Goal: Task Accomplishment & Management: Complete application form

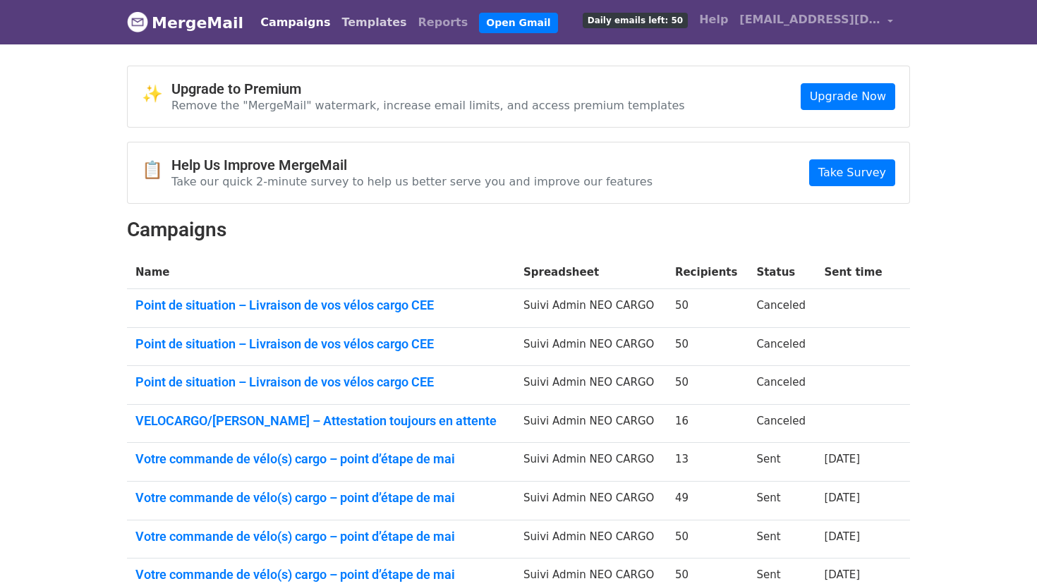
click at [336, 18] on link "Templates" at bounding box center [374, 22] width 76 height 28
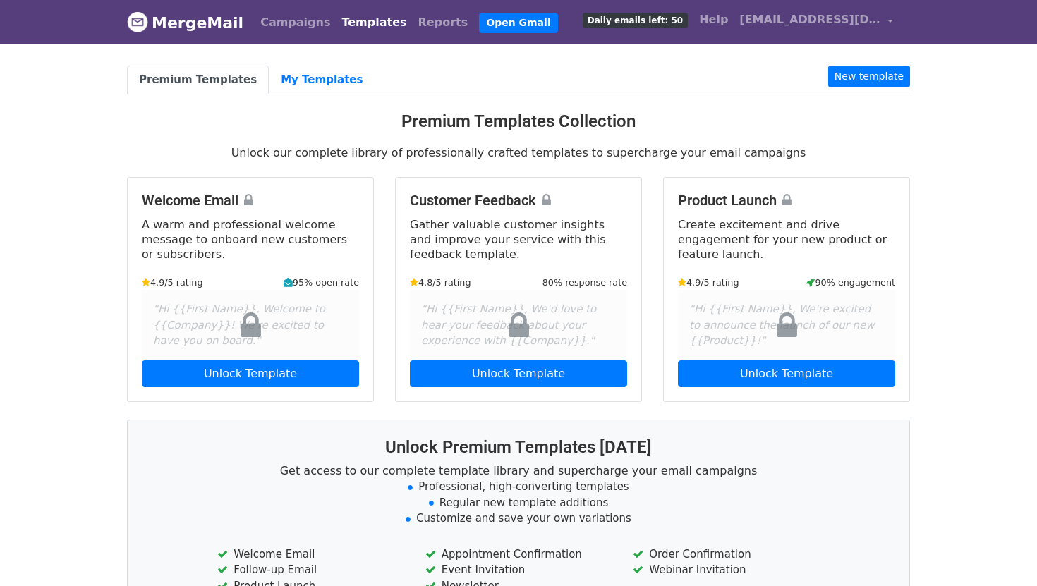
click at [861, 89] on li "New template" at bounding box center [869, 80] width 82 height 29
click at [858, 87] on li "New template" at bounding box center [869, 80] width 82 height 29
click at [849, 83] on link "New template" at bounding box center [869, 77] width 82 height 22
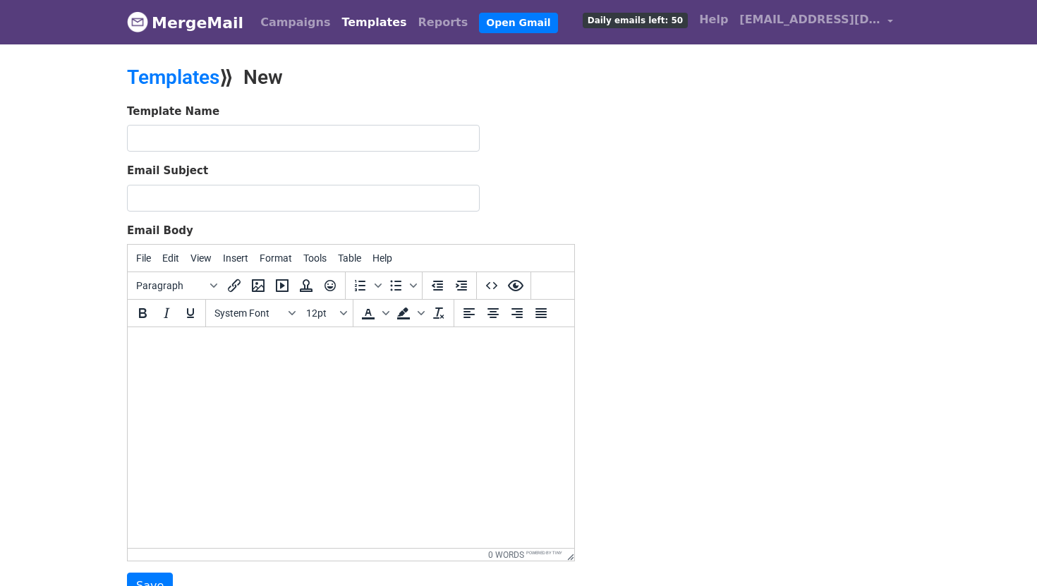
click at [284, 336] on html at bounding box center [351, 346] width 447 height 38
paste body
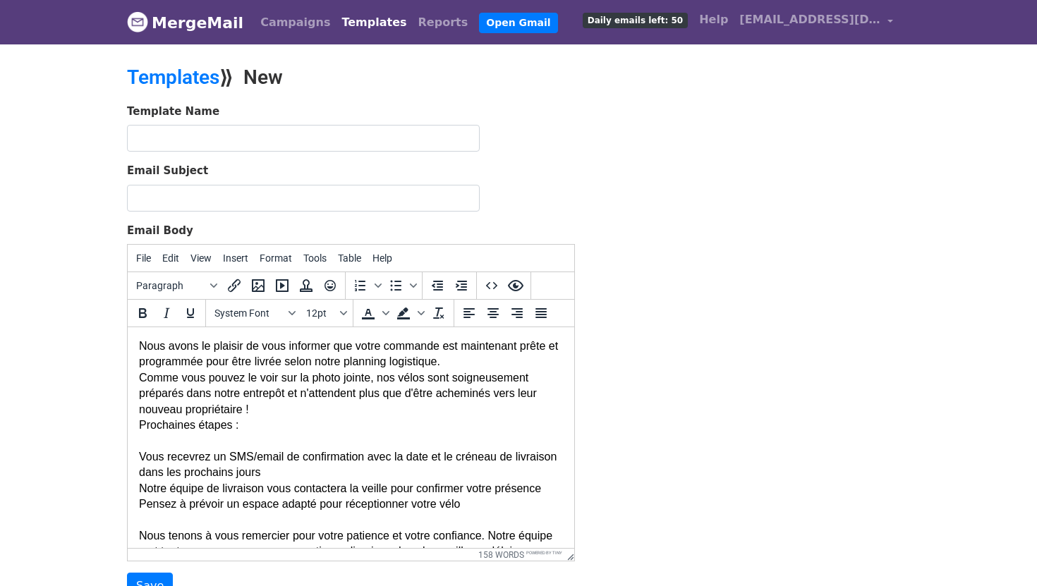
click at [144, 351] on body "Nous avons le plaisir de vous informer que votre commande est maintenant prête …" at bounding box center [351, 489] width 424 height 300
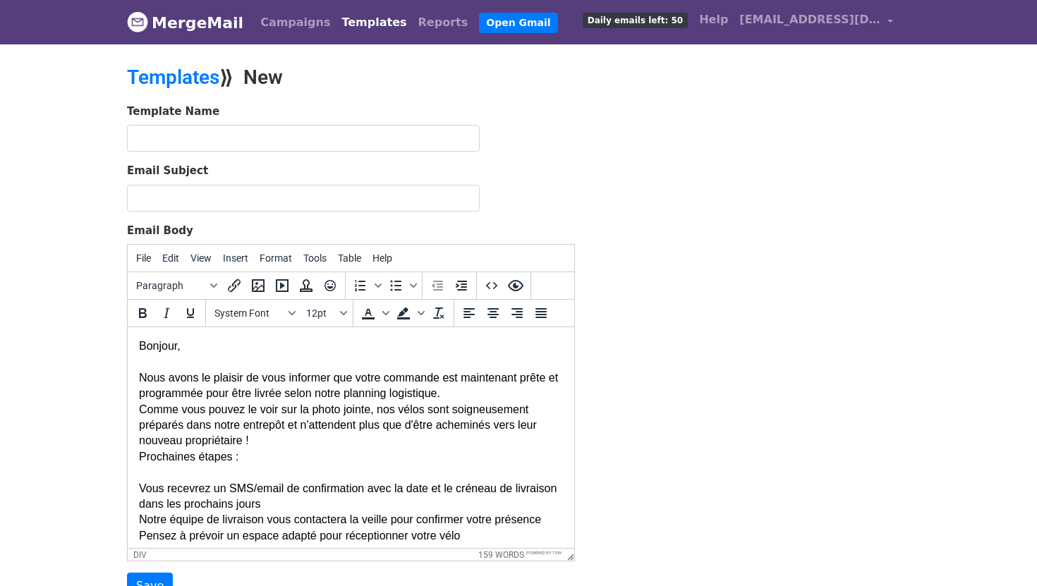
click at [363, 416] on div "Nous avons le plaisir de vous informer que votre commande est maintenant prête …" at bounding box center [351, 512] width 424 height 316
click at [495, 392] on div "Nous avons le plaisir de vous informer que votre commande est maintenant prête …" at bounding box center [351, 512] width 424 height 316
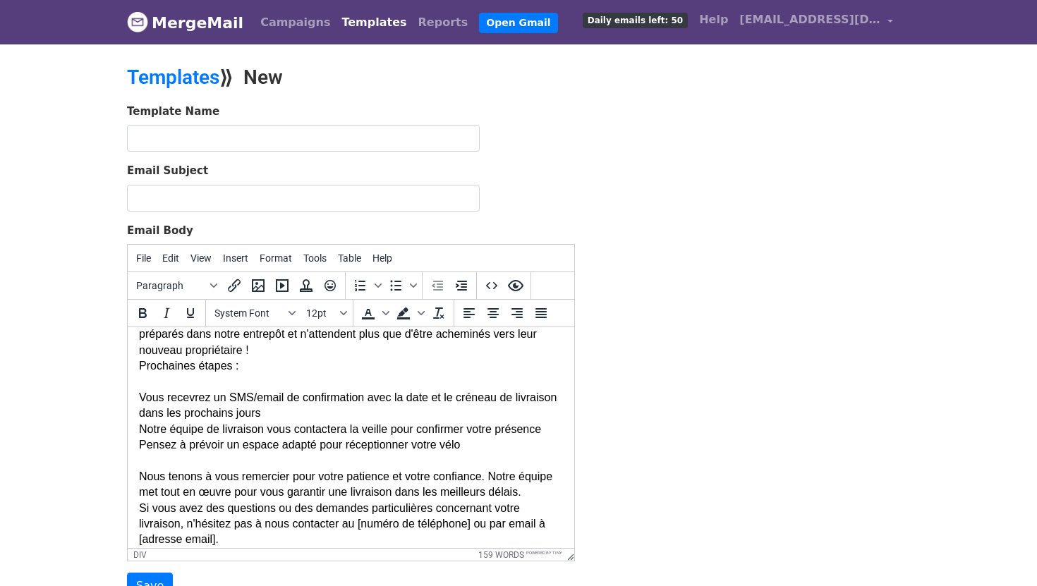
scroll to position [95, 0]
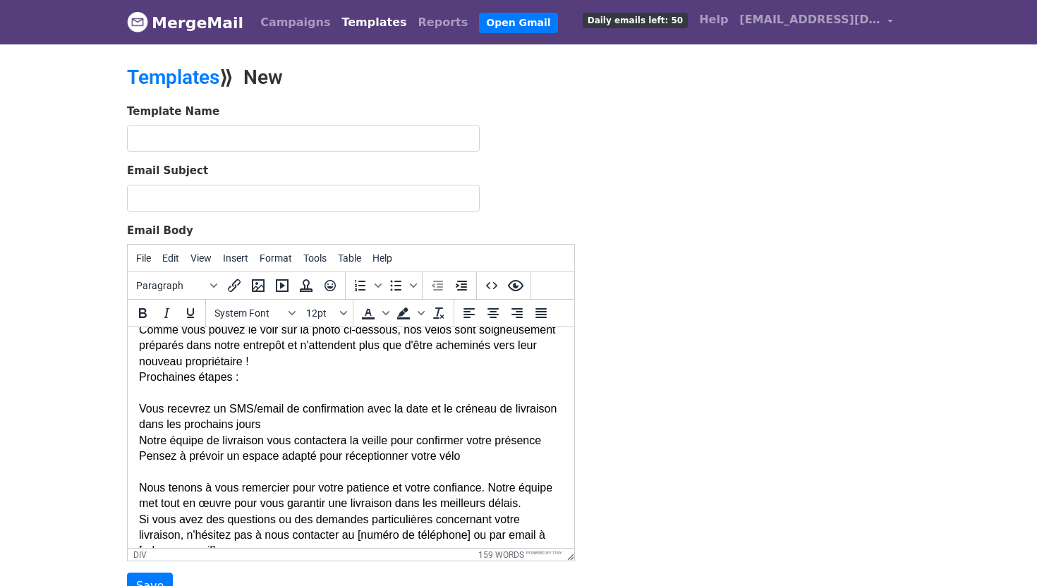
click at [387, 362] on div "Nous avons le plaisir de vous informer que votre commande est maintenant prête …" at bounding box center [351, 425] width 424 height 332
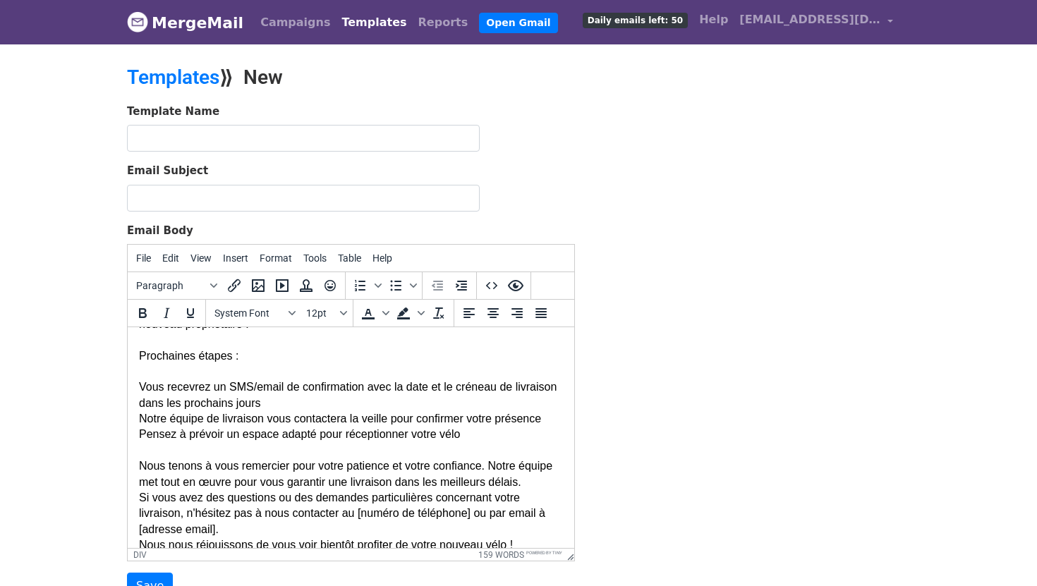
scroll to position [134, 0]
click at [231, 384] on div "Nous avons le plaisir de vous informer que votre commande est maintenant prête …" at bounding box center [351, 394] width 424 height 348
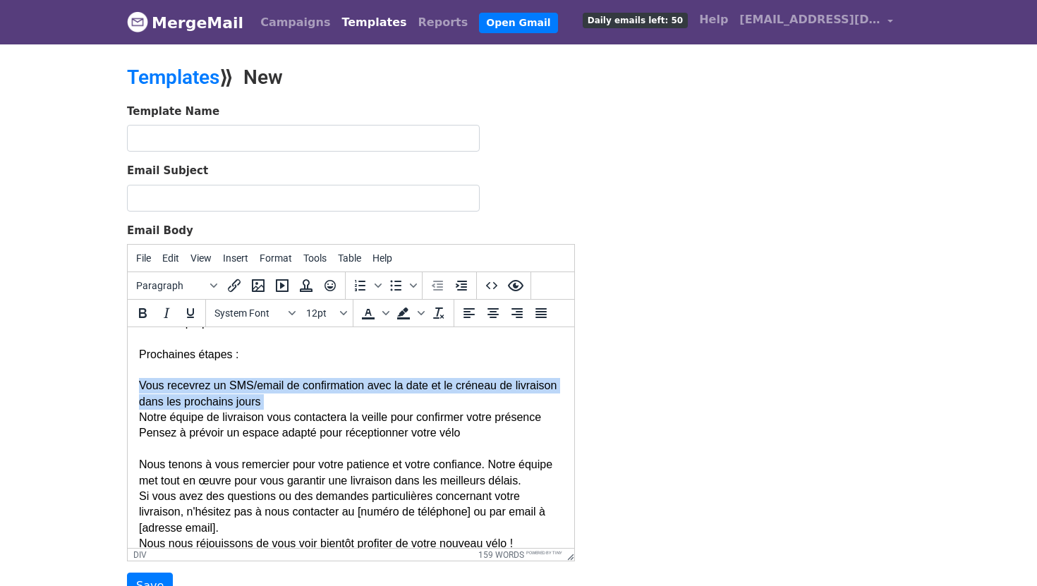
click at [231, 384] on div "Nous avons le plaisir de vous informer que votre commande est maintenant prête …" at bounding box center [351, 394] width 424 height 348
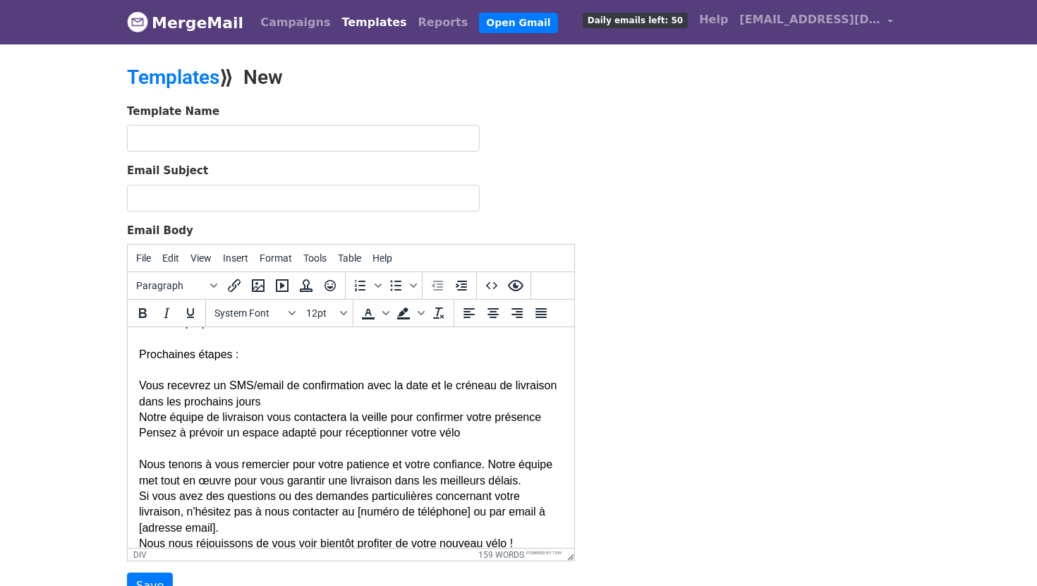
scroll to position [133, 0]
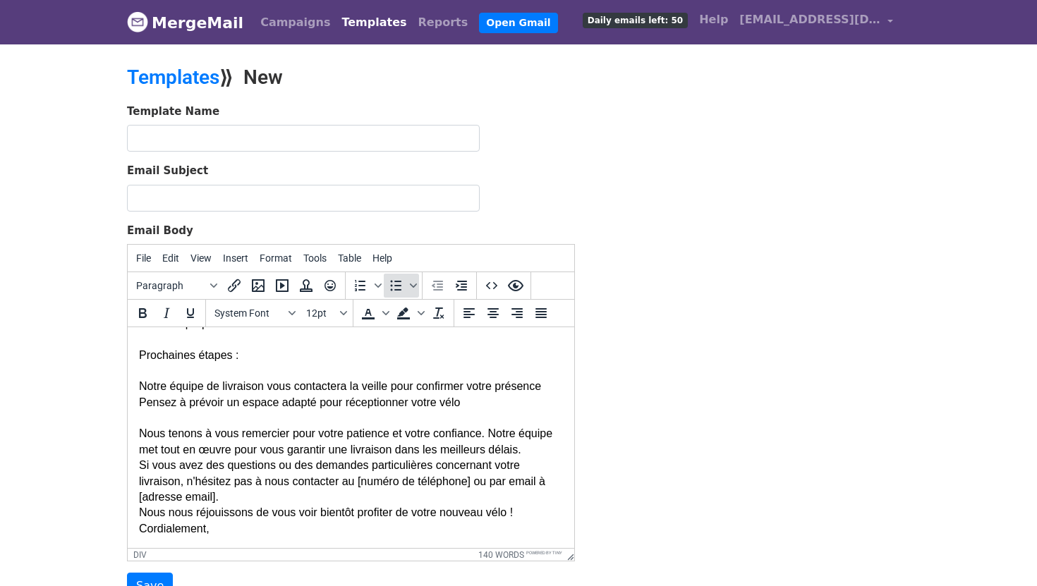
click at [400, 283] on icon "Bullet list" at bounding box center [395, 285] width 17 height 17
click at [409, 285] on span "Bullet list" at bounding box center [413, 286] width 11 height 24
click at [473, 314] on icon at bounding box center [486, 321] width 34 height 34
click at [139, 401] on div "Nous avons le plaisir de vous informer que votre commande est maintenant prête …" at bounding box center [351, 379] width 424 height 316
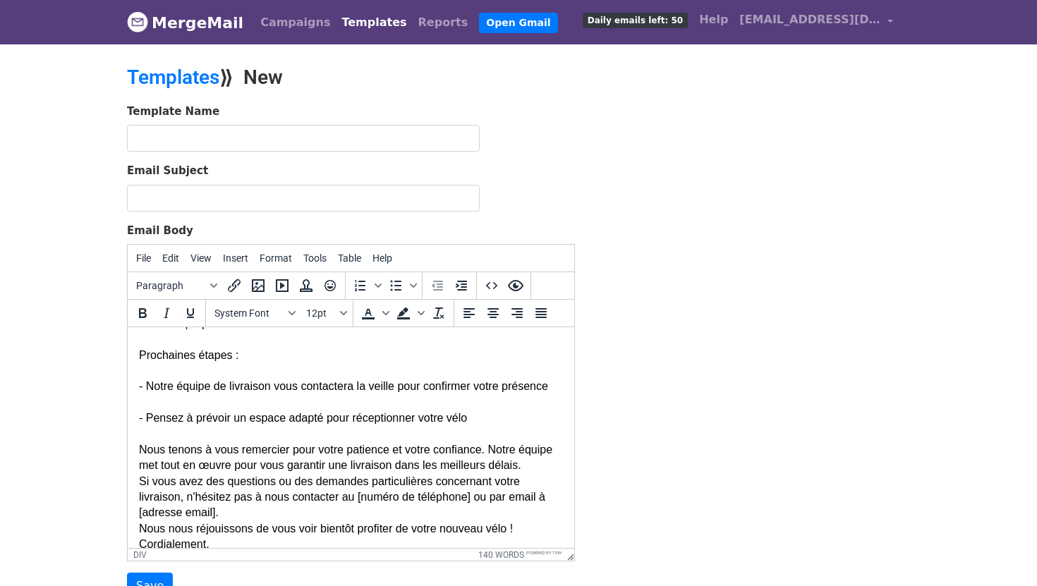
click at [468, 421] on div "Nous avons le plaisir de vous informer que votre commande est maintenant prête …" at bounding box center [351, 387] width 424 height 332
click at [566, 383] on html "Bonjour, Nous avons le plaisir de vous informer que votre commande est maintena…" at bounding box center [351, 379] width 447 height 370
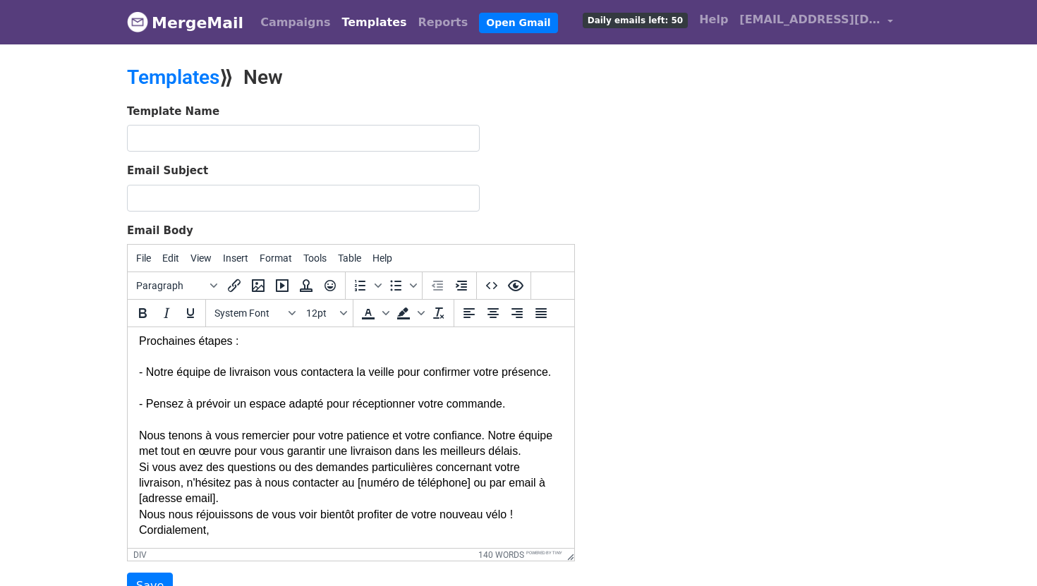
scroll to position [150, 0]
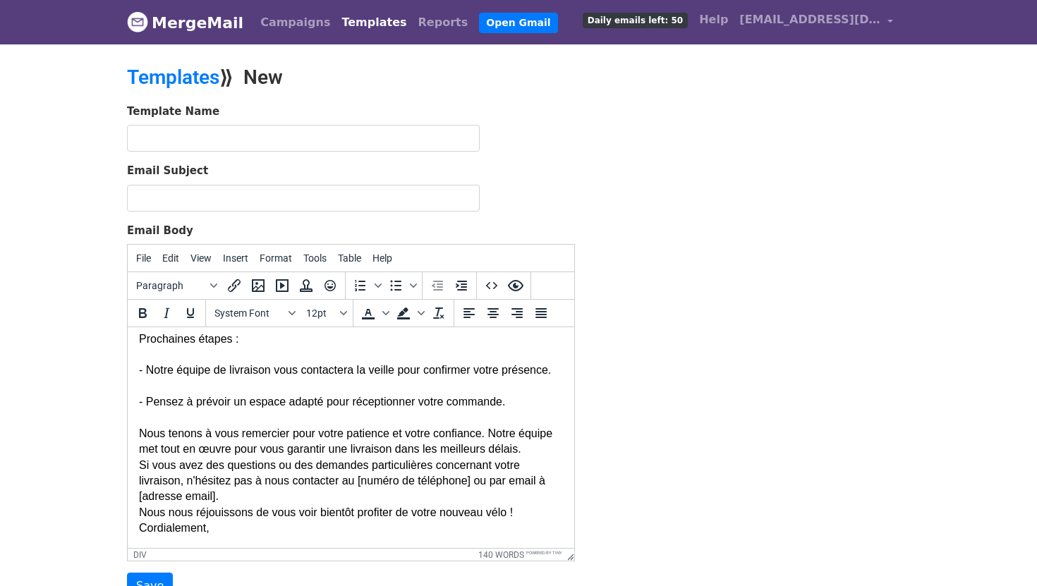
click at [532, 441] on div "Nous avons le plaisir de vous informer que votre commande est maintenant prête …" at bounding box center [351, 371] width 424 height 332
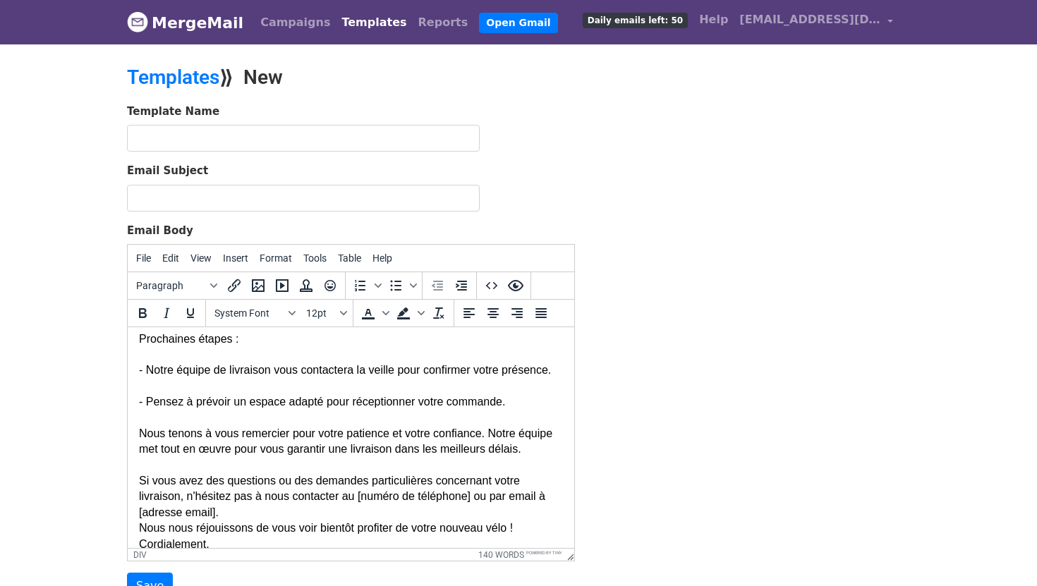
scroll to position [165, 0]
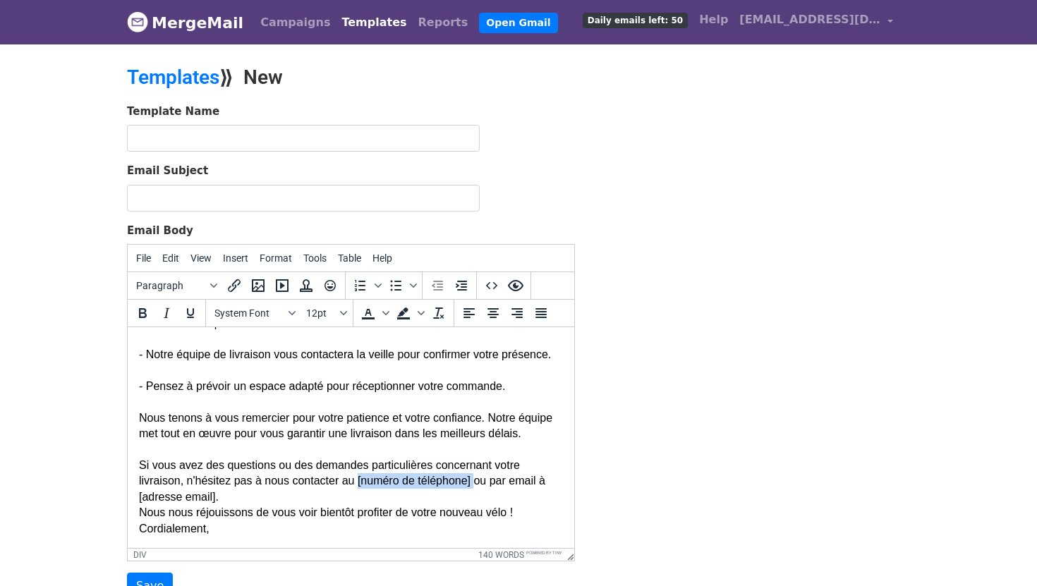
drag, startPoint x: 363, startPoint y: 483, endPoint x: 482, endPoint y: 487, distance: 119.3
click at [482, 487] on div "Nous avons le plaisir de vous informer que votre commande est maintenant prête …" at bounding box center [351, 363] width 424 height 348
click at [309, 482] on div "Nous avons le plaisir de vous informer que votre commande est maintenant prête …" at bounding box center [351, 363] width 424 height 348
drag, startPoint x: 350, startPoint y: 485, endPoint x: 350, endPoint y: 492, distance: 7.8
click at [350, 492] on div "Nous avons le plaisir de vous informer que votre commande est maintenant prête …" at bounding box center [351, 363] width 424 height 348
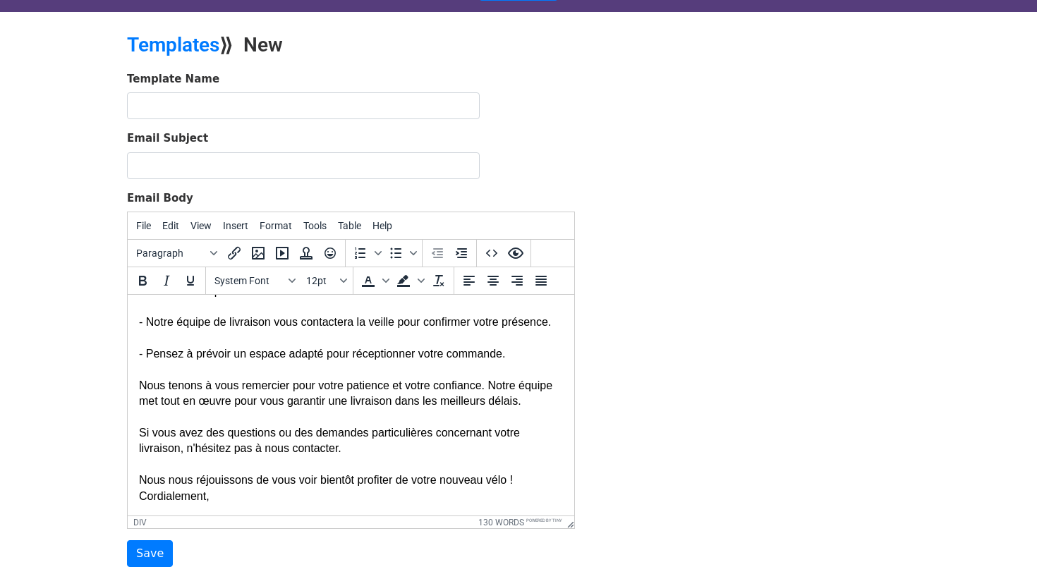
scroll to position [33, 0]
click at [445, 485] on div "Nous avons le plaisir de vous informer que votre commande est maintenant prête …" at bounding box center [351, 330] width 424 height 348
click at [499, 483] on div "Nous avons le plaisir de vous informer que votre commande est maintenant prête …" at bounding box center [351, 330] width 424 height 348
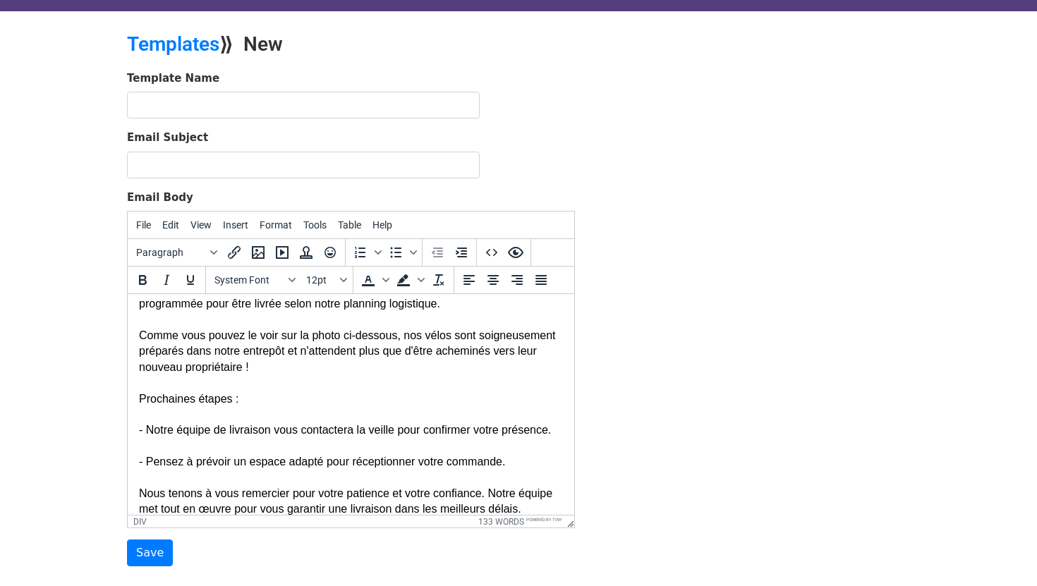
scroll to position [57, 0]
click at [370, 370] on div "Nous avons le plaisir de vous informer que votre commande est maintenant prête …" at bounding box center [351, 453] width 424 height 379
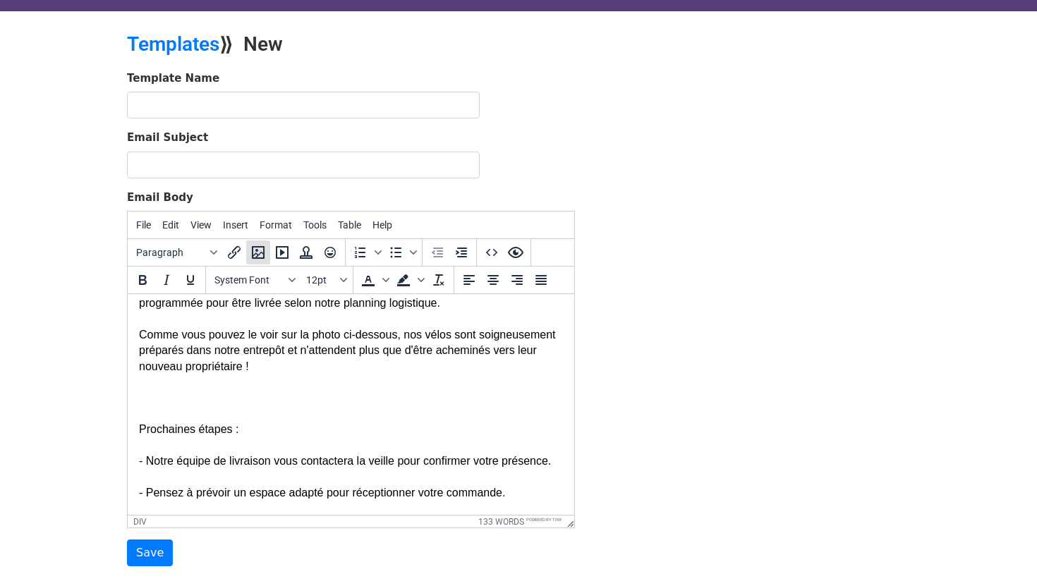
click at [258, 250] on icon "Insert/edit image" at bounding box center [258, 252] width 17 height 17
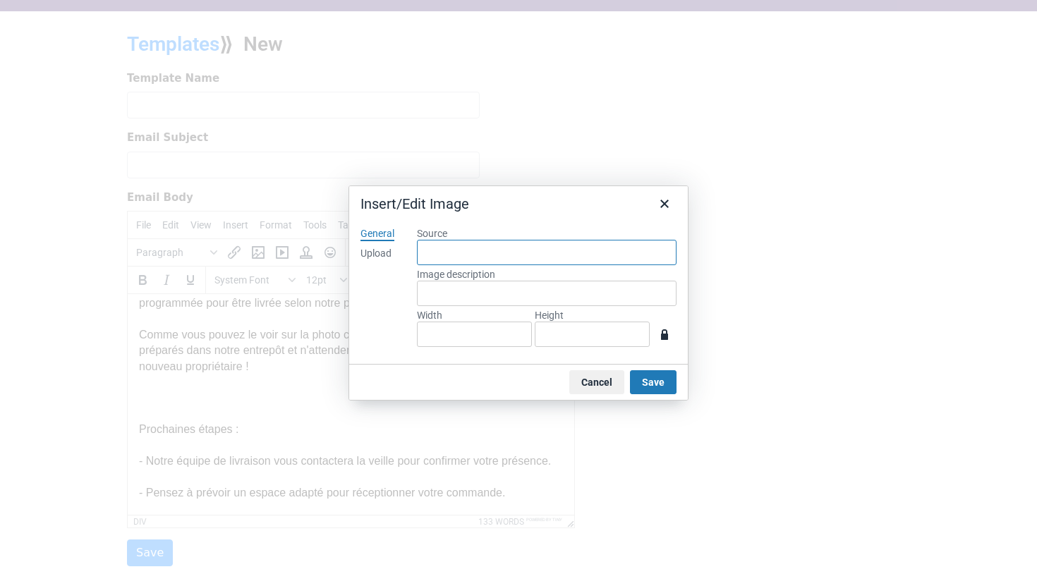
click at [430, 250] on input "Source" at bounding box center [547, 252] width 260 height 25
click at [391, 257] on div "Upload" at bounding box center [375, 254] width 31 height 14
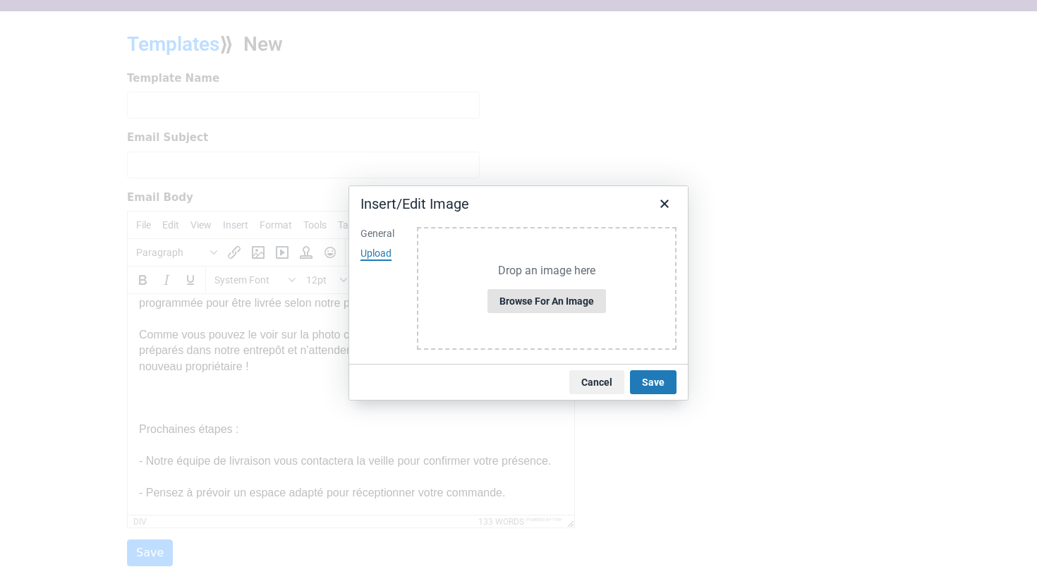
click at [533, 293] on button "Browse for an image" at bounding box center [546, 301] width 119 height 24
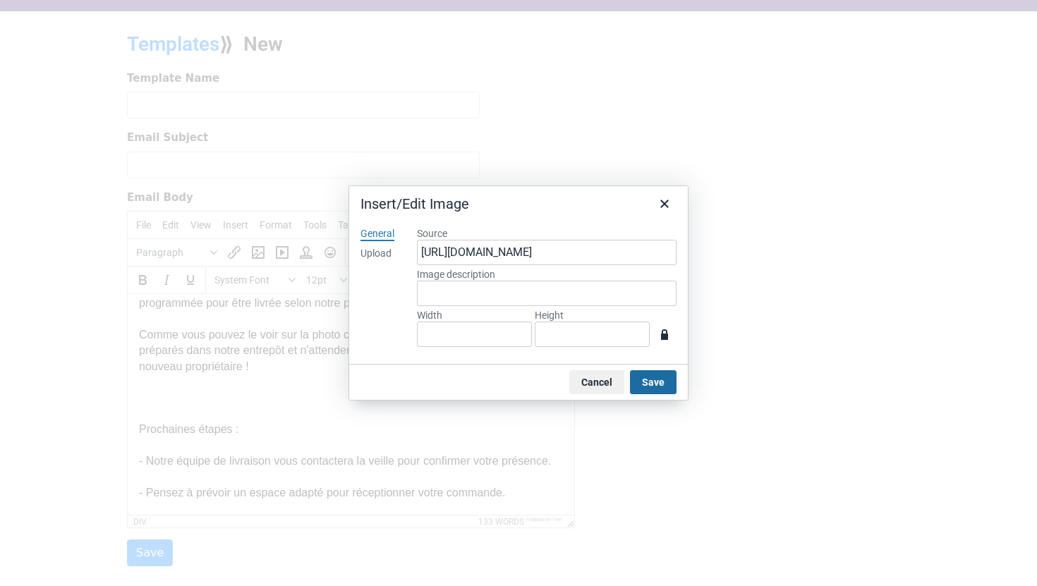
type input "1470"
type input "980"
click at [558, 304] on input "Image description" at bounding box center [547, 293] width 260 height 25
type input "vélo cargo logistique"
click at [636, 375] on button "Save" at bounding box center [653, 382] width 47 height 24
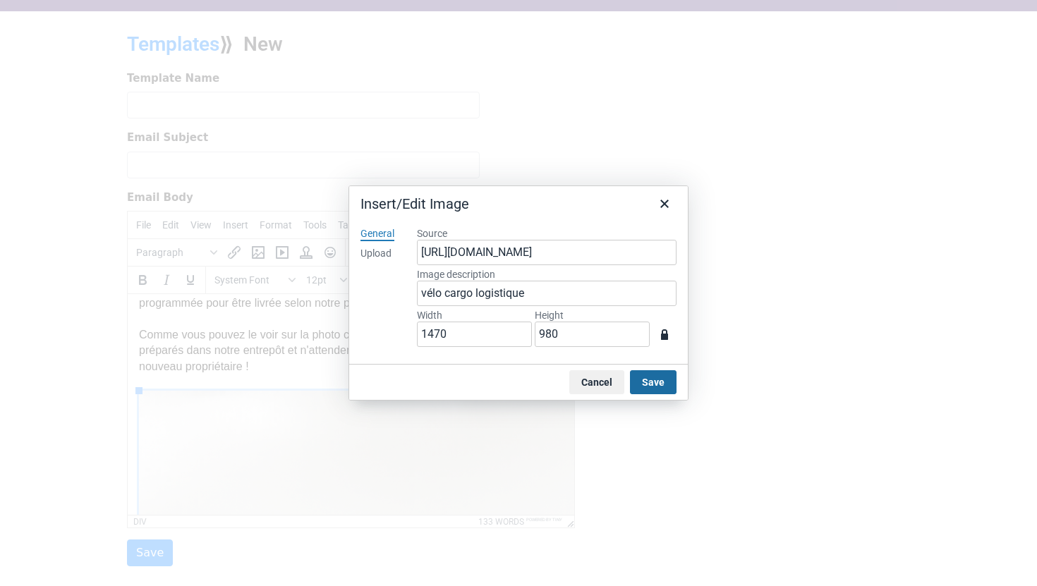
scroll to position [642, 11]
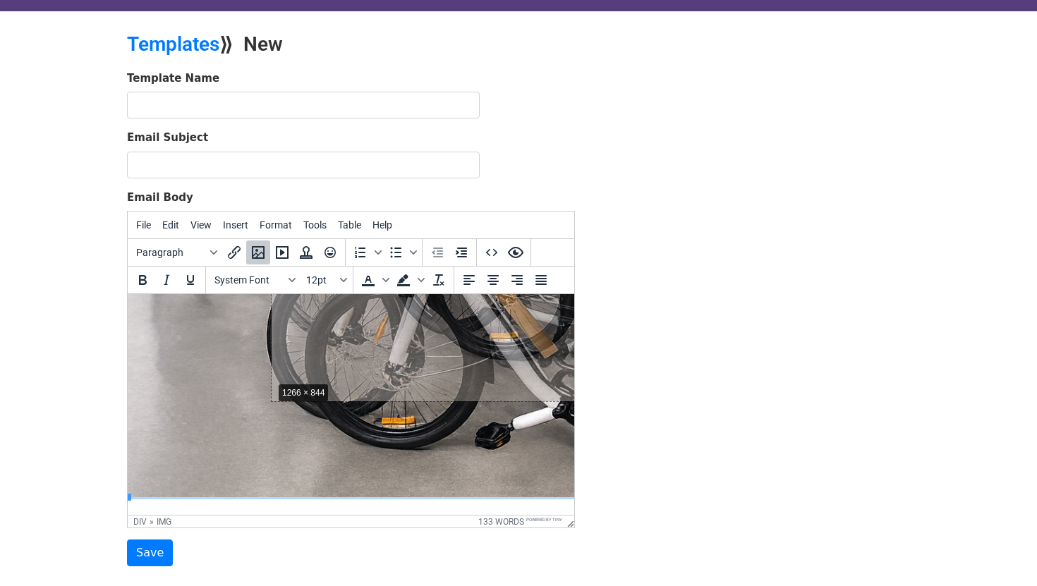
drag, startPoint x: 130, startPoint y: 495, endPoint x: 284, endPoint y: 370, distance: 197.6
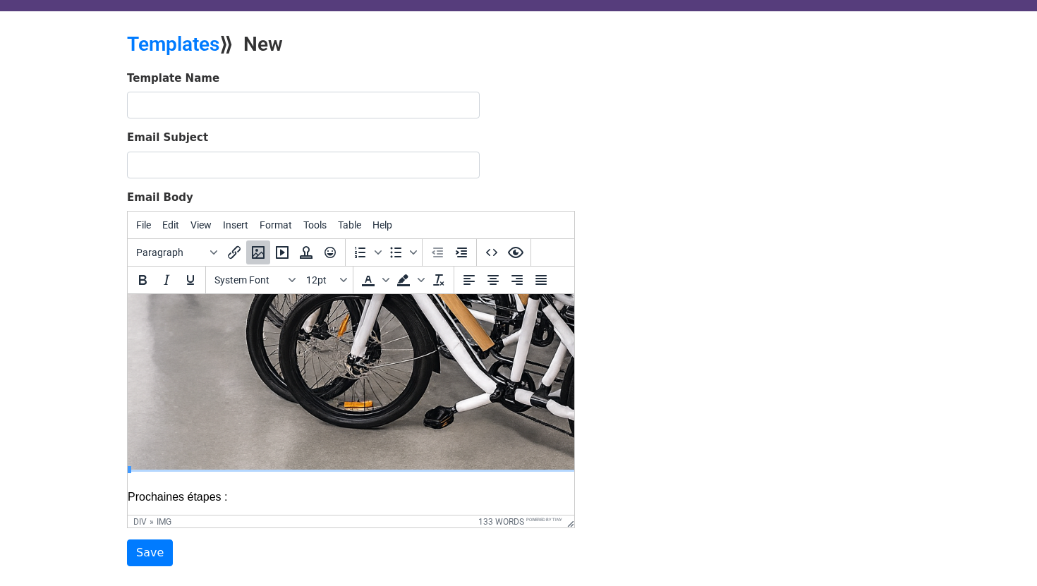
scroll to position [542, 11]
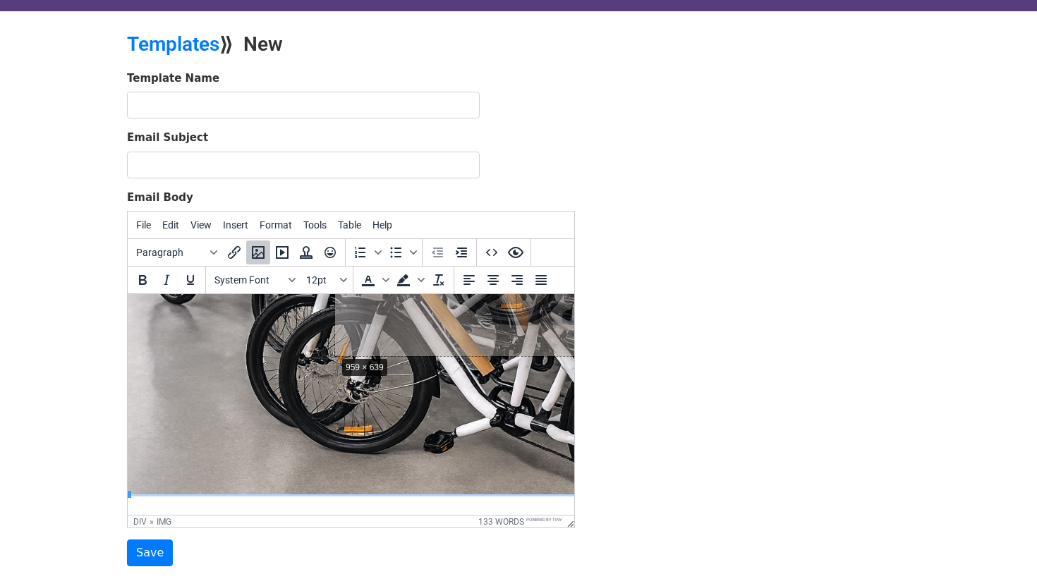
drag, startPoint x: 130, startPoint y: 492, endPoint x: 368, endPoint y: 344, distance: 280.1
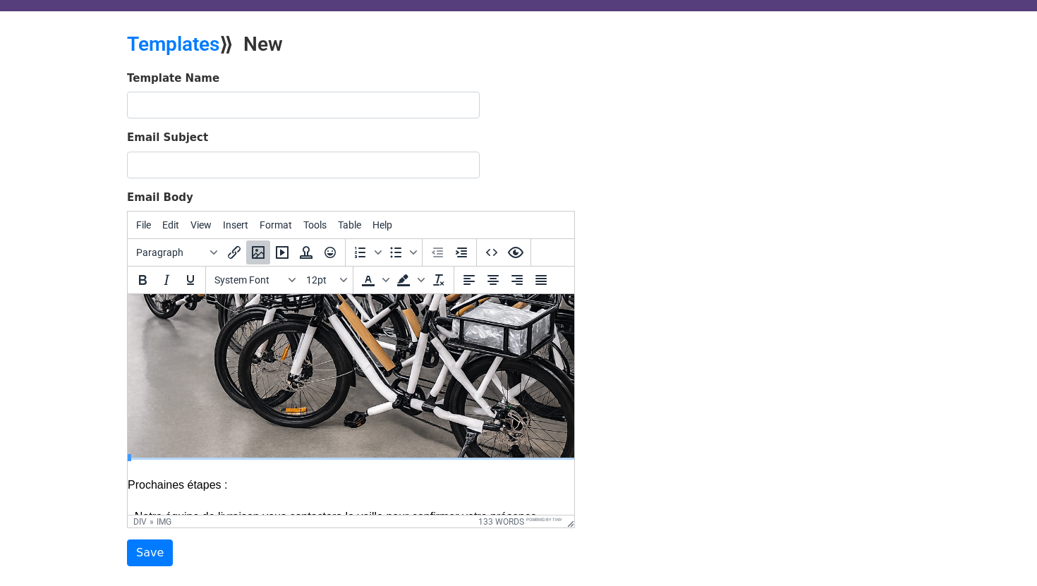
scroll to position [413, 11]
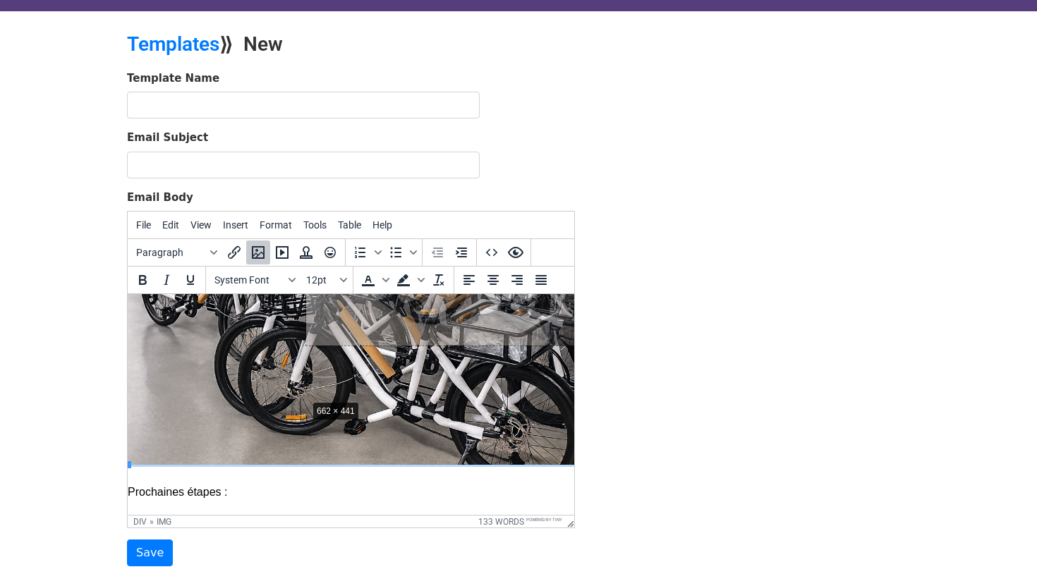
drag, startPoint x: 130, startPoint y: 464, endPoint x: 344, endPoint y: 392, distance: 226.2
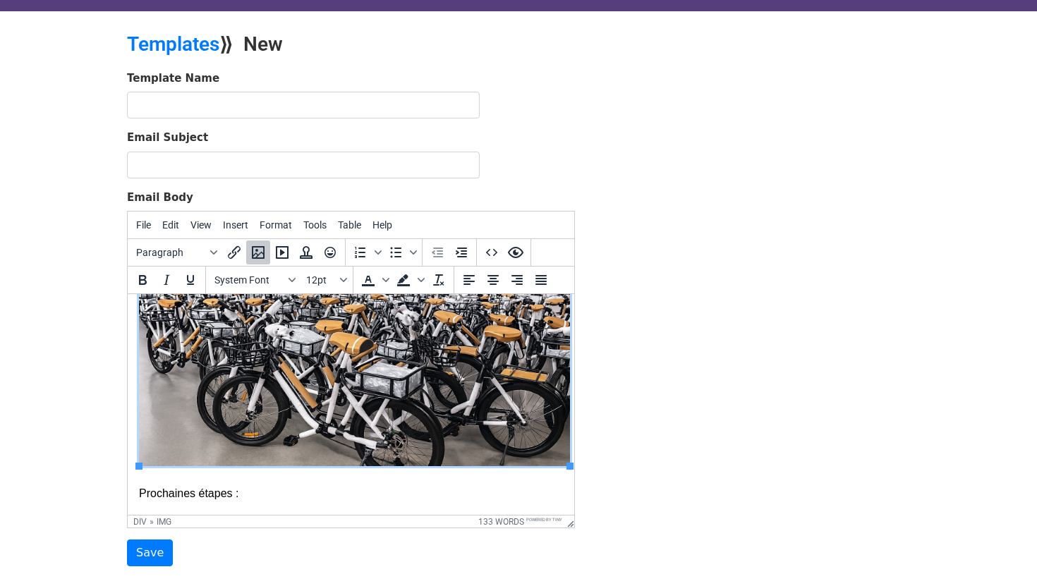
scroll to position [268, 0]
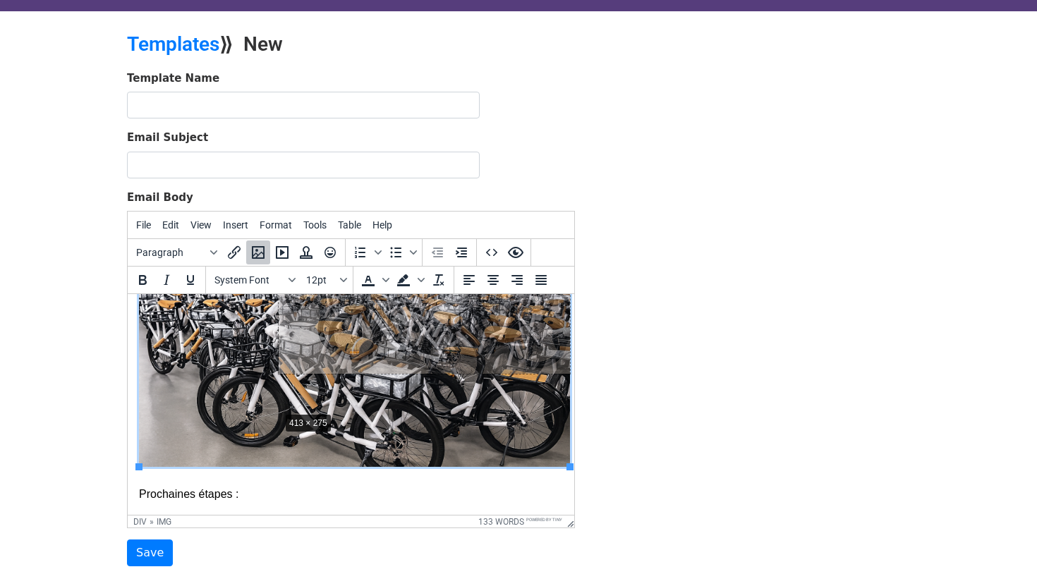
drag, startPoint x: 140, startPoint y: 468, endPoint x: 328, endPoint y: 401, distance: 199.7
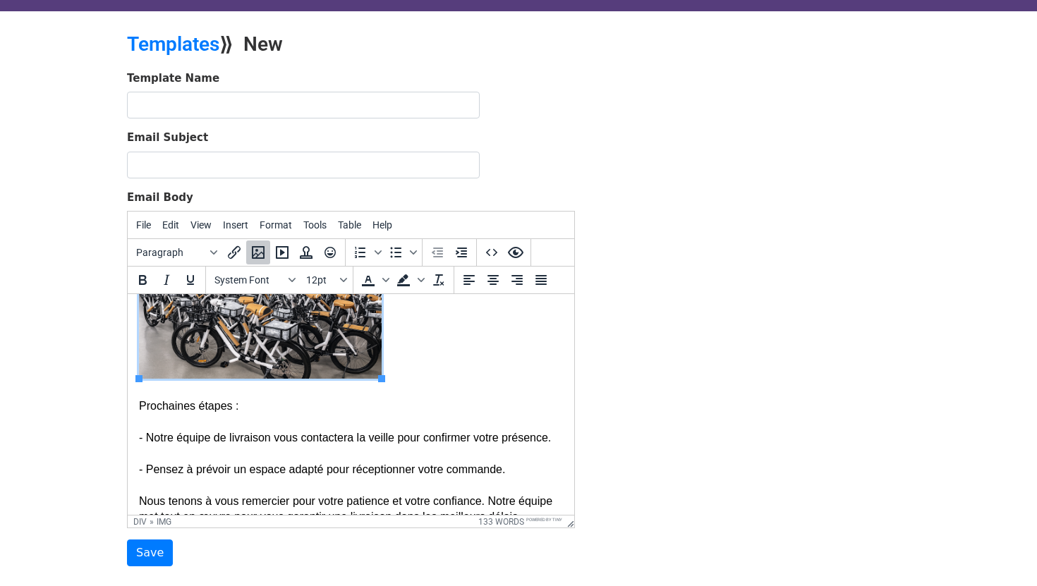
scroll to position [229, 0]
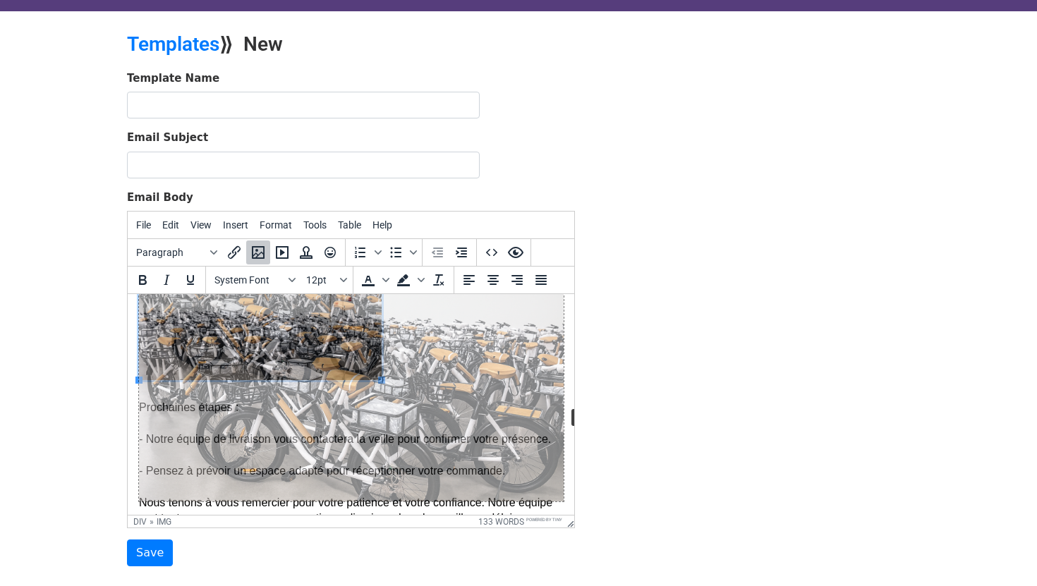
drag, startPoint x: 382, startPoint y: 381, endPoint x: 564, endPoint y: 406, distance: 184.5
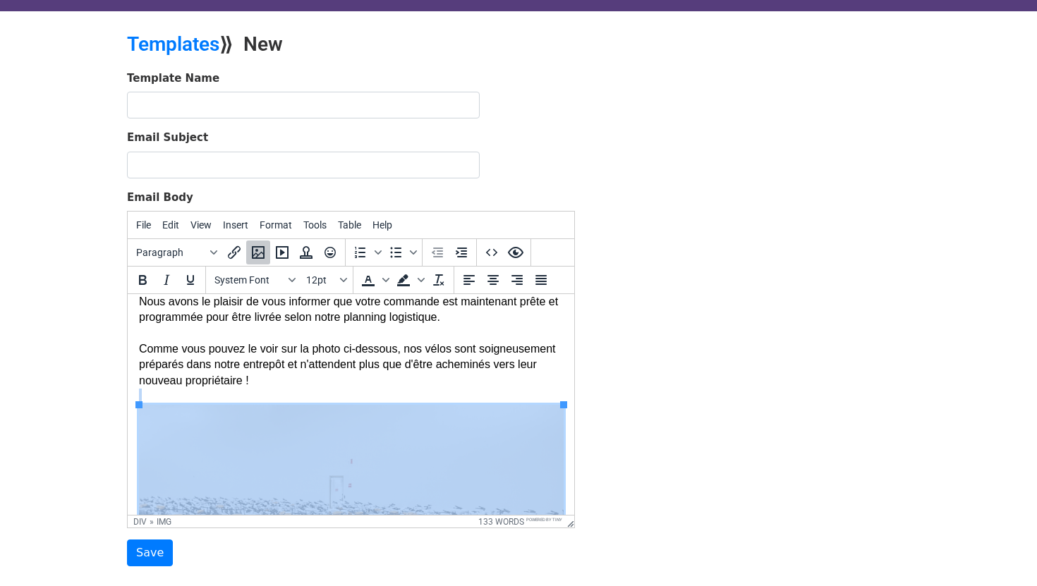
scroll to position [0, 0]
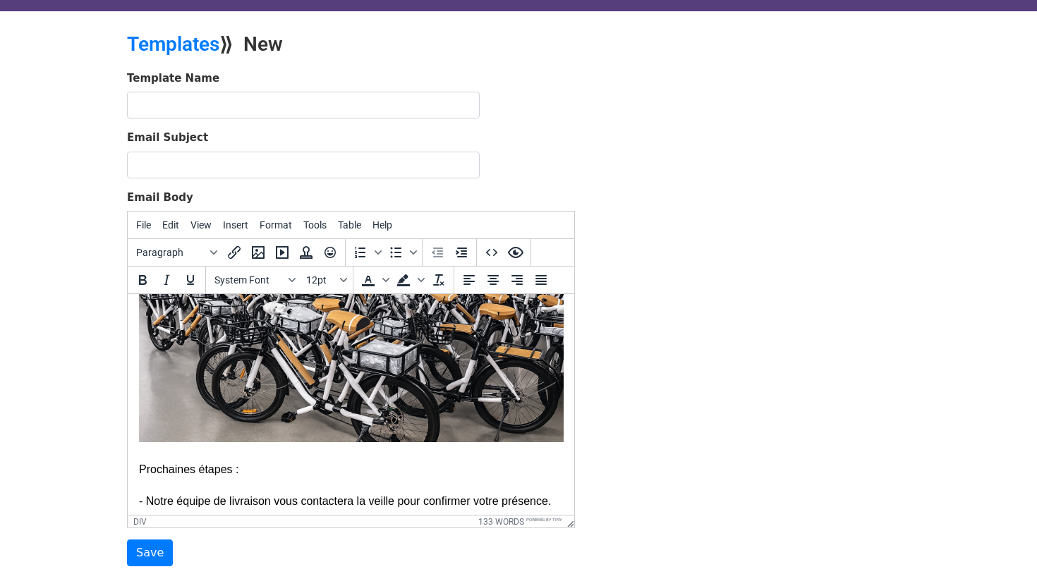
scroll to position [295, 0]
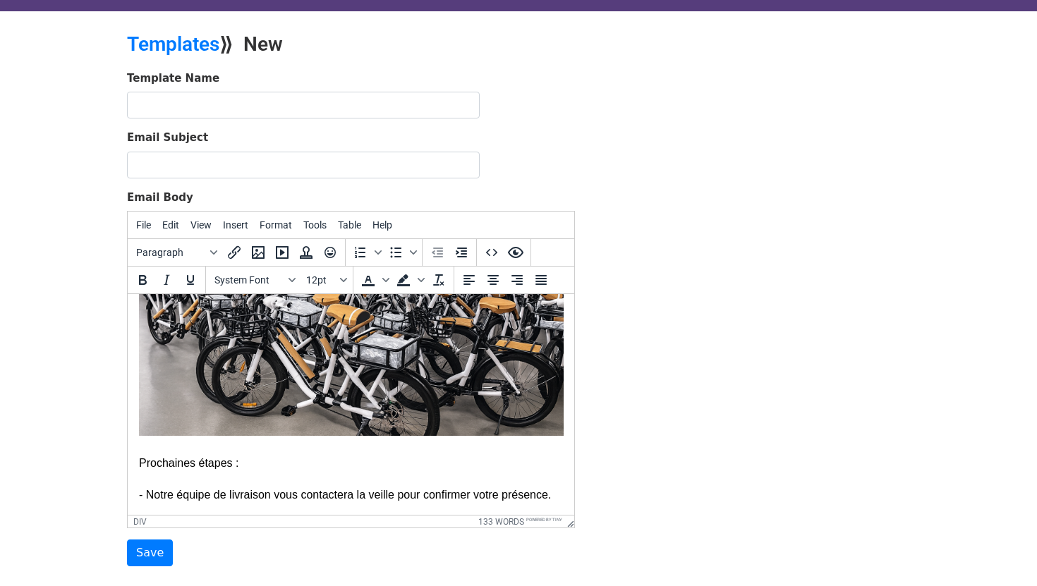
click at [561, 431] on img at bounding box center [351, 294] width 425 height 283
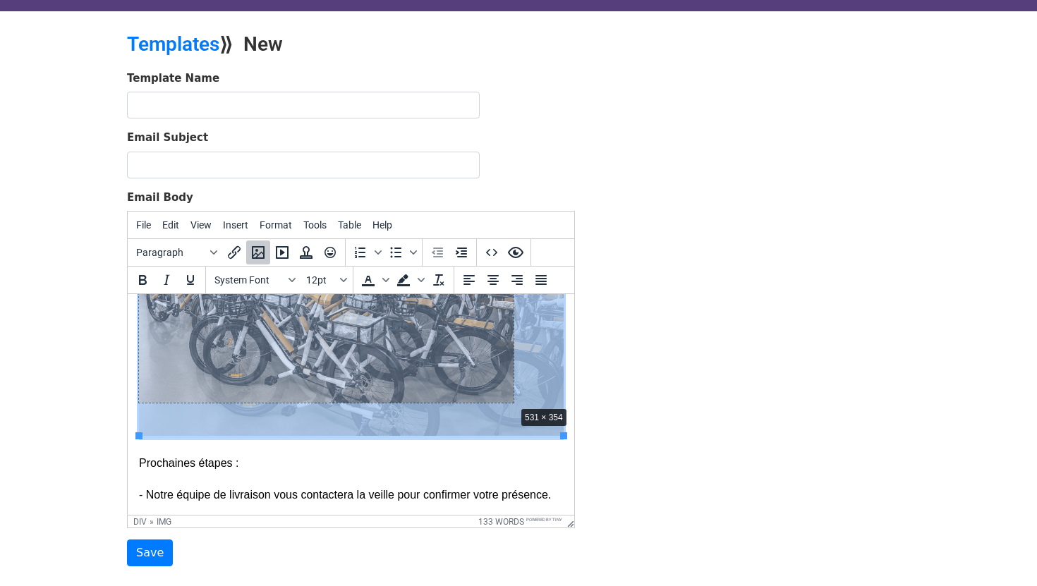
drag, startPoint x: 565, startPoint y: 437, endPoint x: 506, endPoint y: 402, distance: 68.6
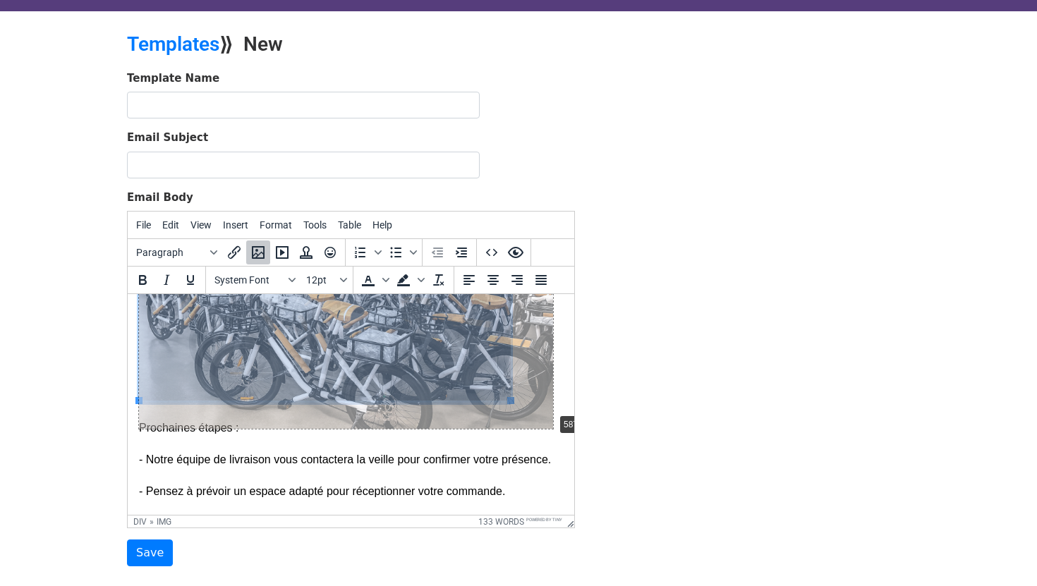
drag, startPoint x: 513, startPoint y: 399, endPoint x: 555, endPoint y: 411, distance: 44.2
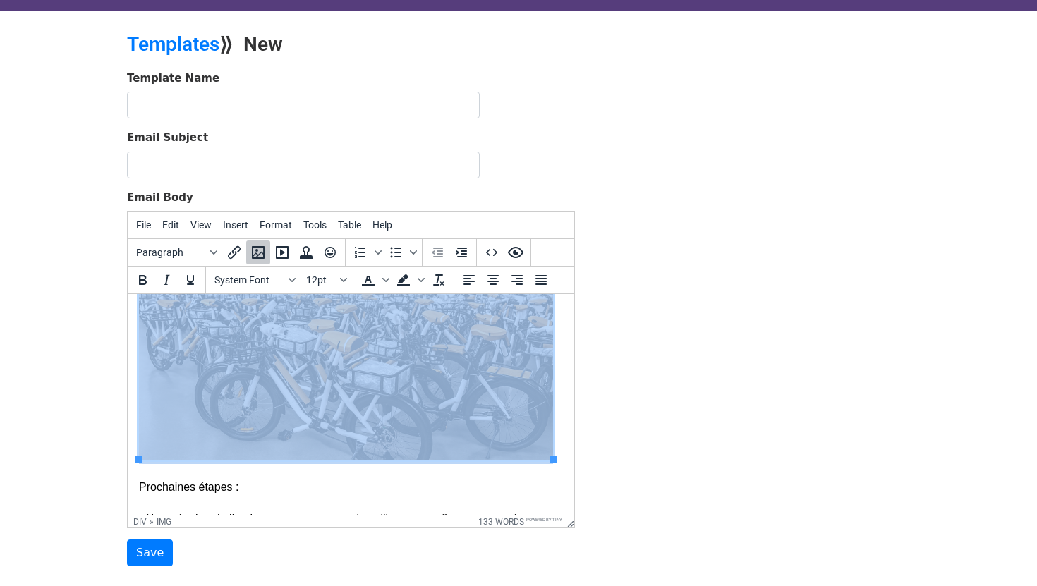
scroll to position [0, 0]
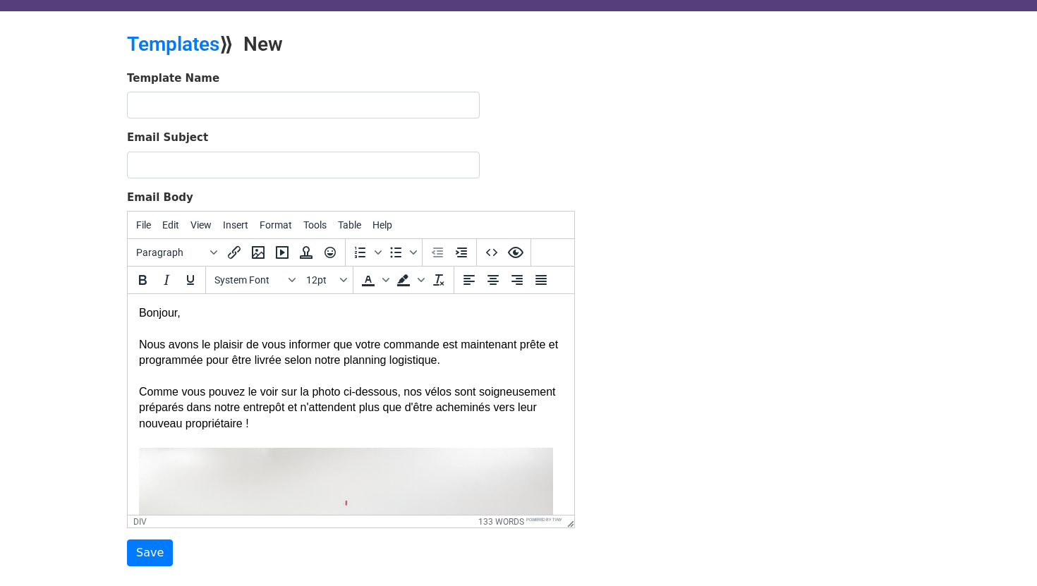
click at [202, 163] on input "Email Subject" at bounding box center [303, 165] width 353 height 27
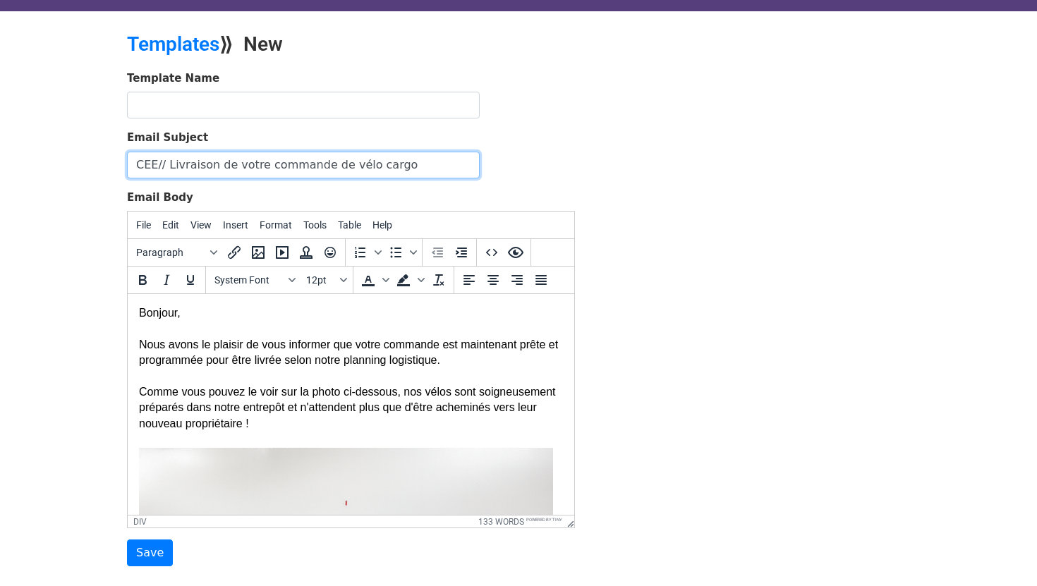
type input "CEE// Livraison de votre commande de vélo cargo"
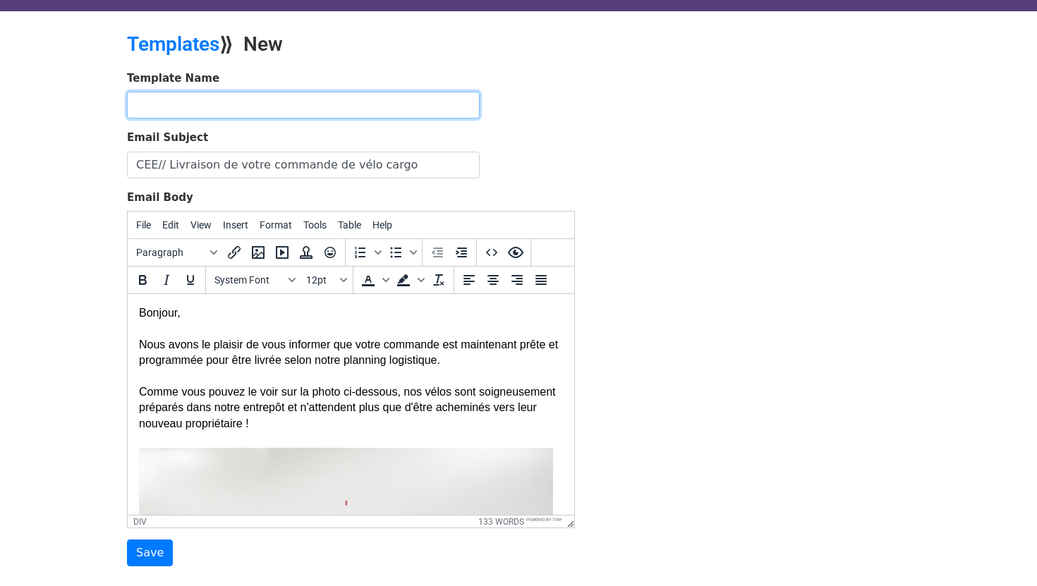
click at [193, 97] on input "text" at bounding box center [303, 105] width 353 height 27
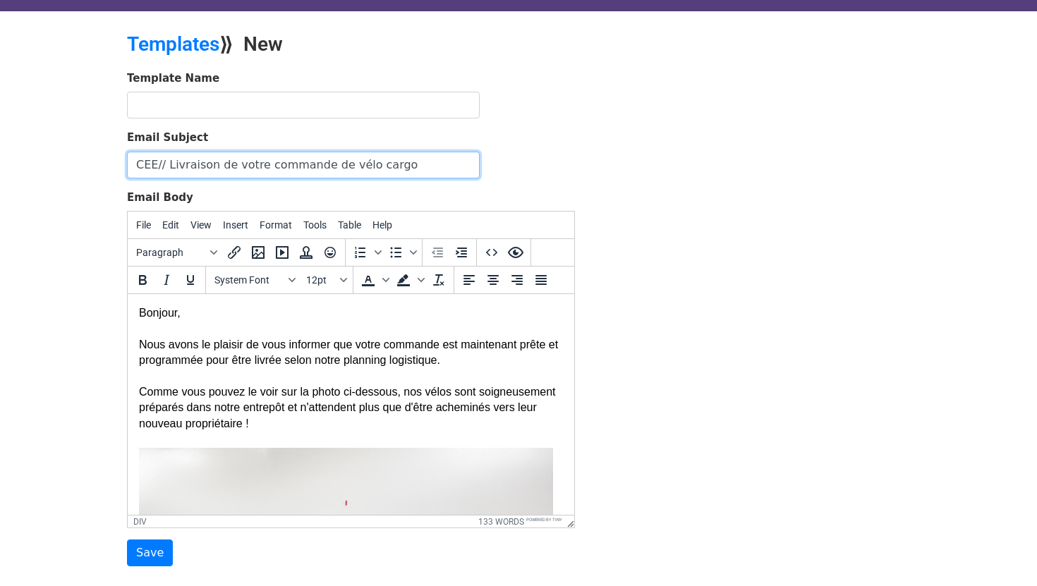
click at [180, 162] on input "CEE// Livraison de votre commande de vélo cargo" at bounding box center [303, 165] width 353 height 27
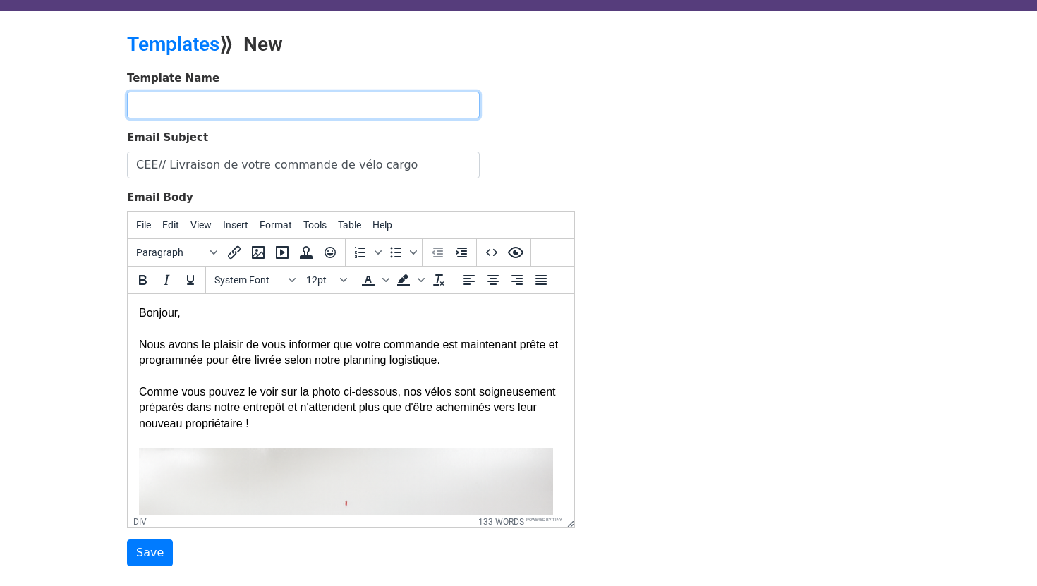
click at [186, 110] on input "text" at bounding box center [303, 105] width 353 height 27
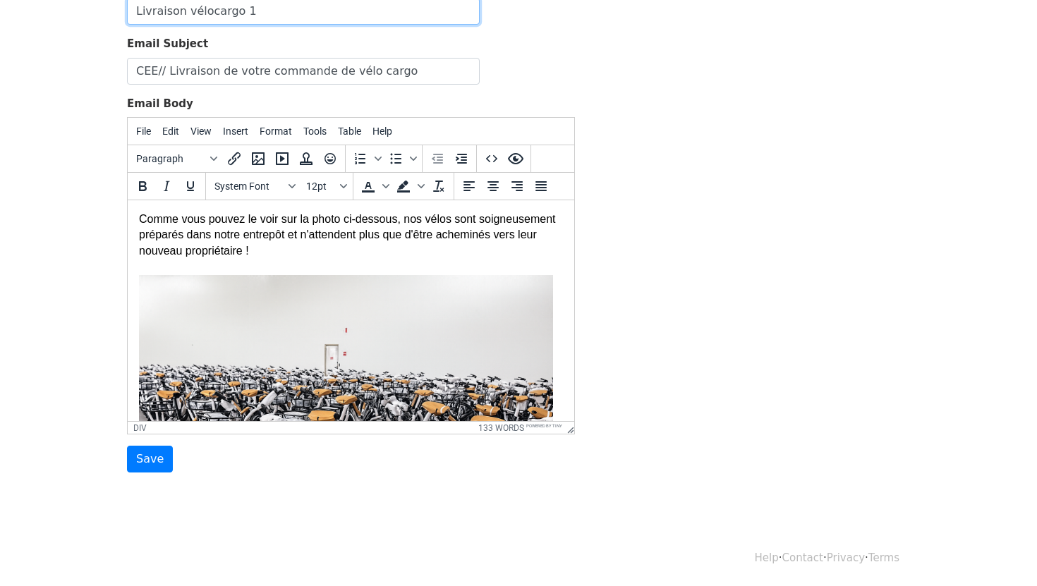
scroll to position [8, 0]
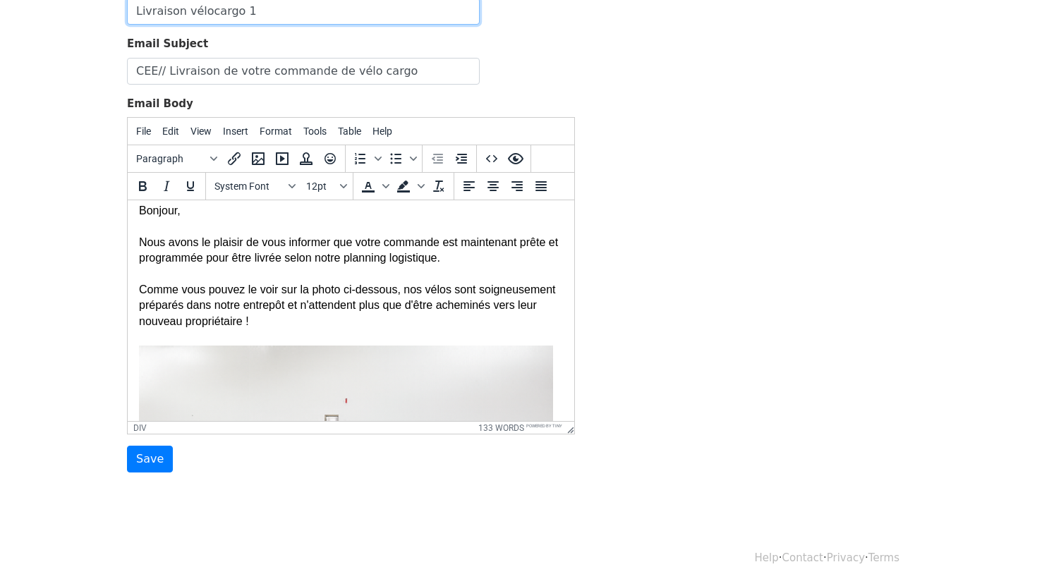
type input "Livraison vélocargo 1"
click at [151, 480] on body "MergeMail Campaigns Templates Reports Open Gmail Daily emails left: 50 Help con…" at bounding box center [518, 201] width 1037 height 656
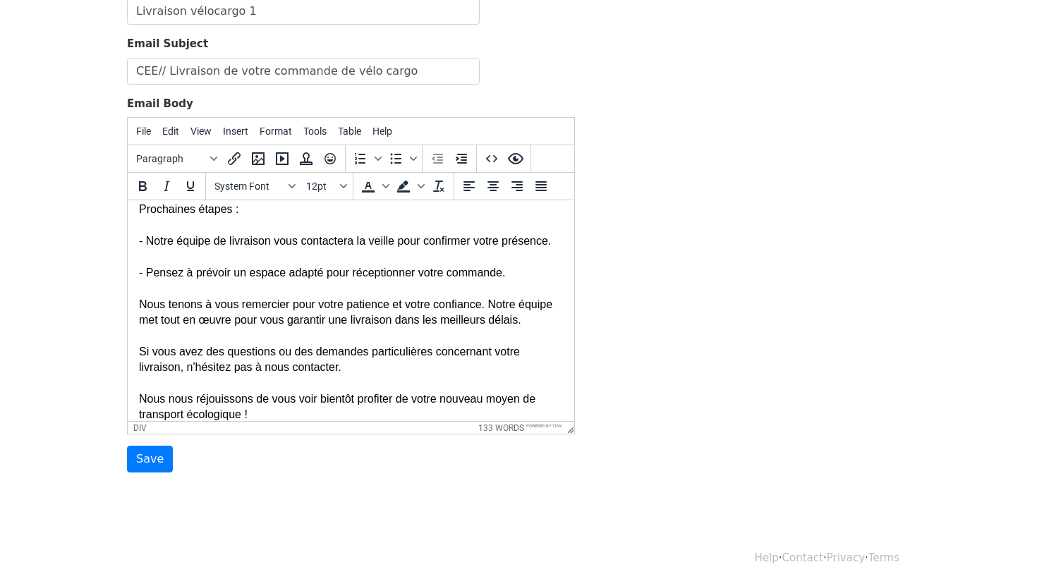
scroll to position [451, 0]
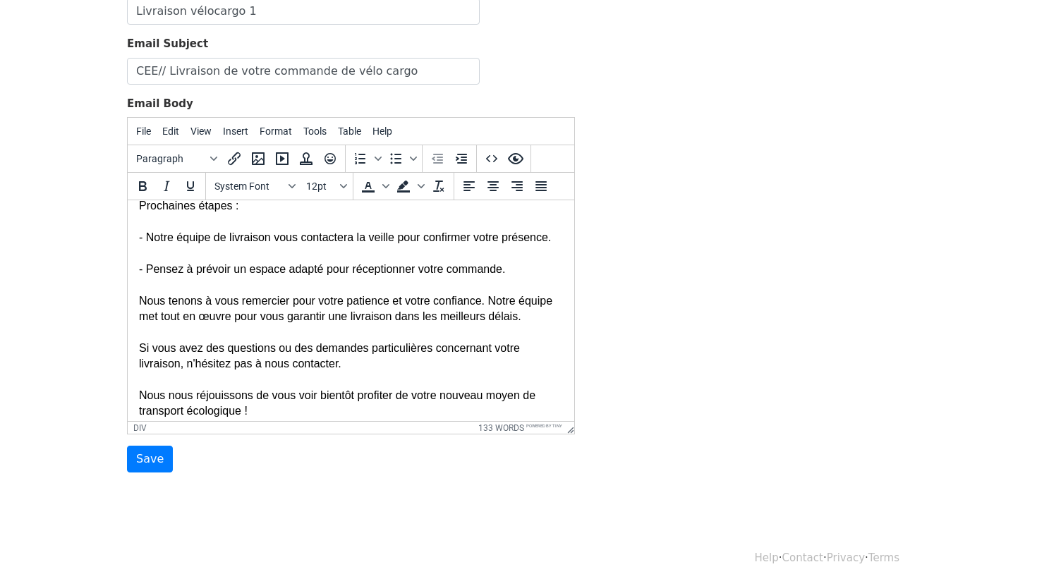
click at [528, 263] on div "Nous avons le plaisir de vous informer que votre commande est maintenant prête …" at bounding box center [351, 113] width 424 height 675
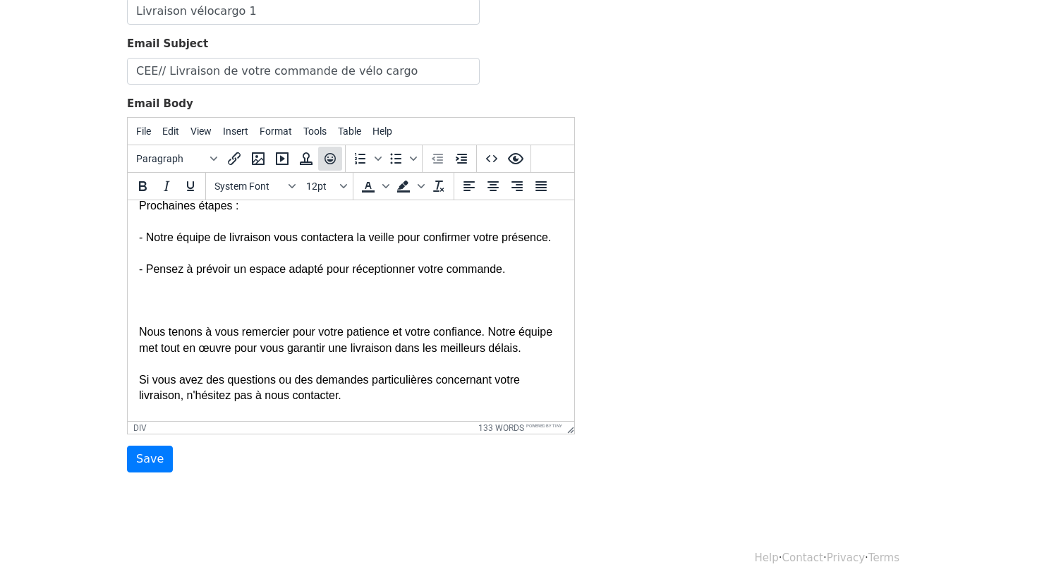
click at [333, 157] on icon "Emoticons" at bounding box center [330, 158] width 17 height 17
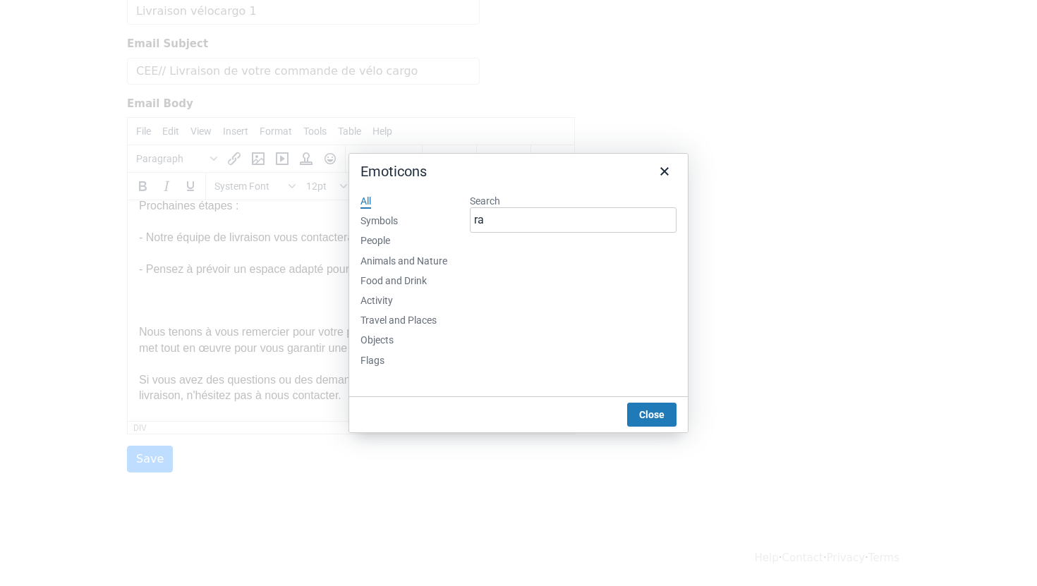
type input "r"
type input "i"
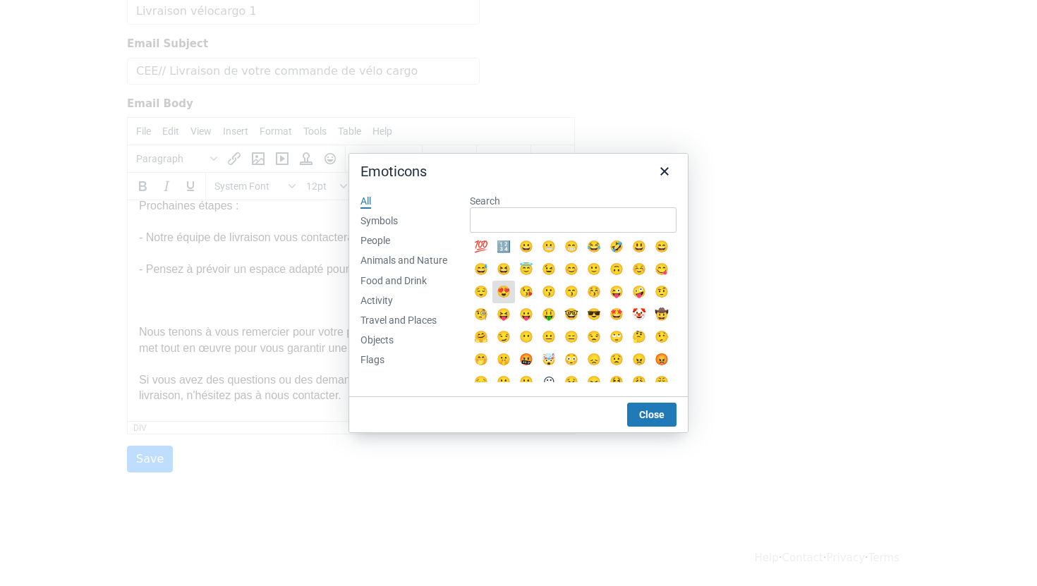
click at [368, 214] on div "Symbols" at bounding box center [378, 221] width 37 height 14
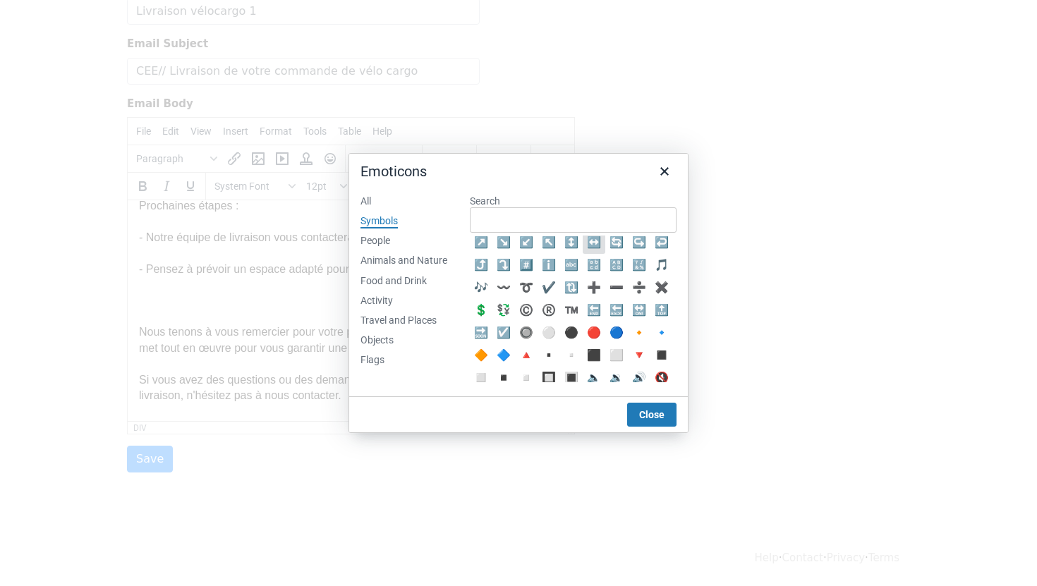
scroll to position [439, 0]
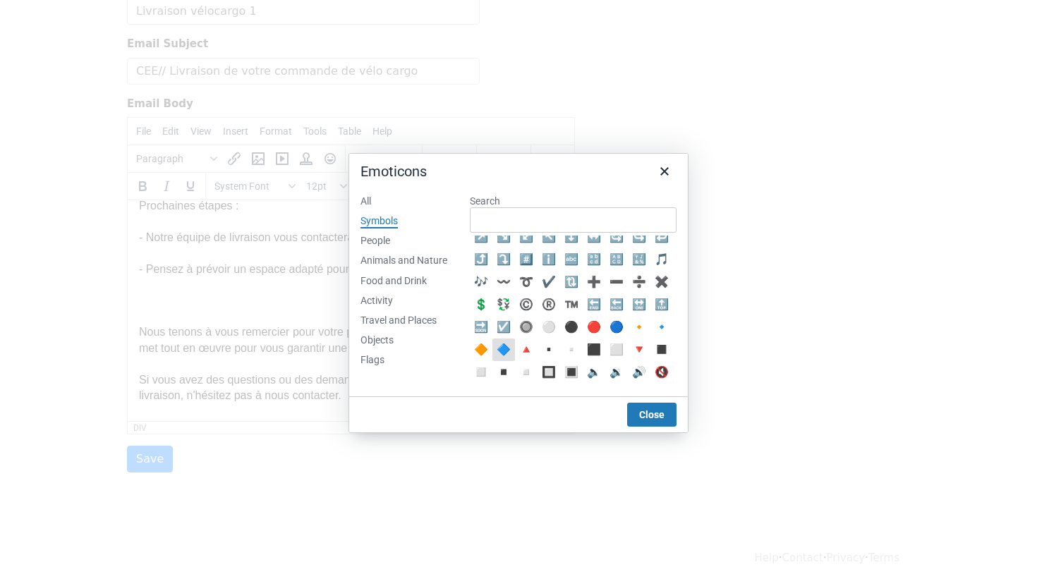
click at [507, 351] on div "🔷" at bounding box center [503, 349] width 17 height 17
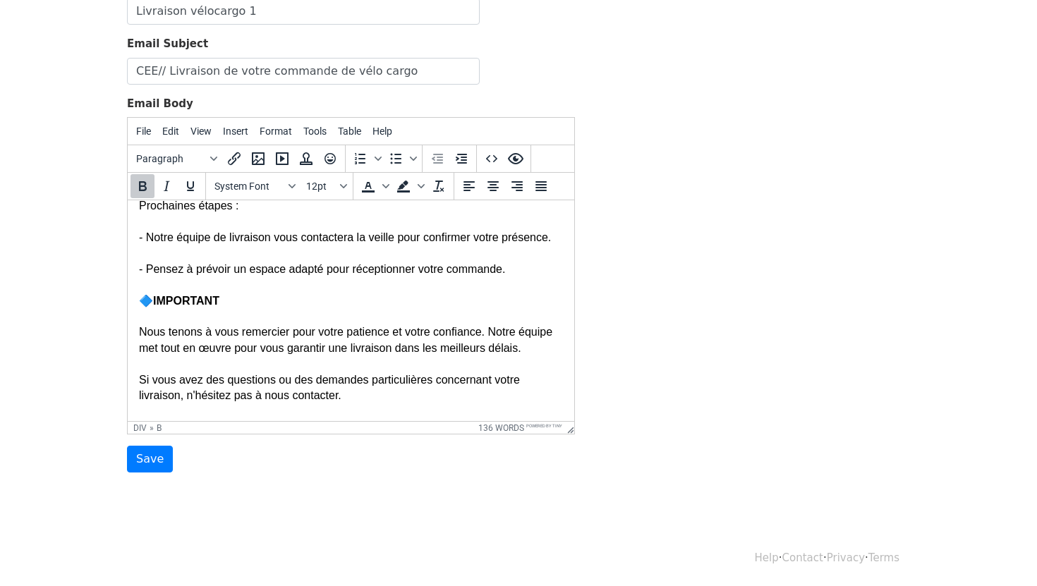
drag, startPoint x: 150, startPoint y: 296, endPoint x: 134, endPoint y: 296, distance: 16.2
click at [134, 296] on html "Bonjour, Nous avons le plaisir de vous informer que votre commande est maintena…" at bounding box center [351, 121] width 447 height 745
copy div "🔷"
click at [239, 299] on div "Nous avons le plaisir de vous informer que votre commande est maintenant prête …" at bounding box center [351, 129] width 424 height 707
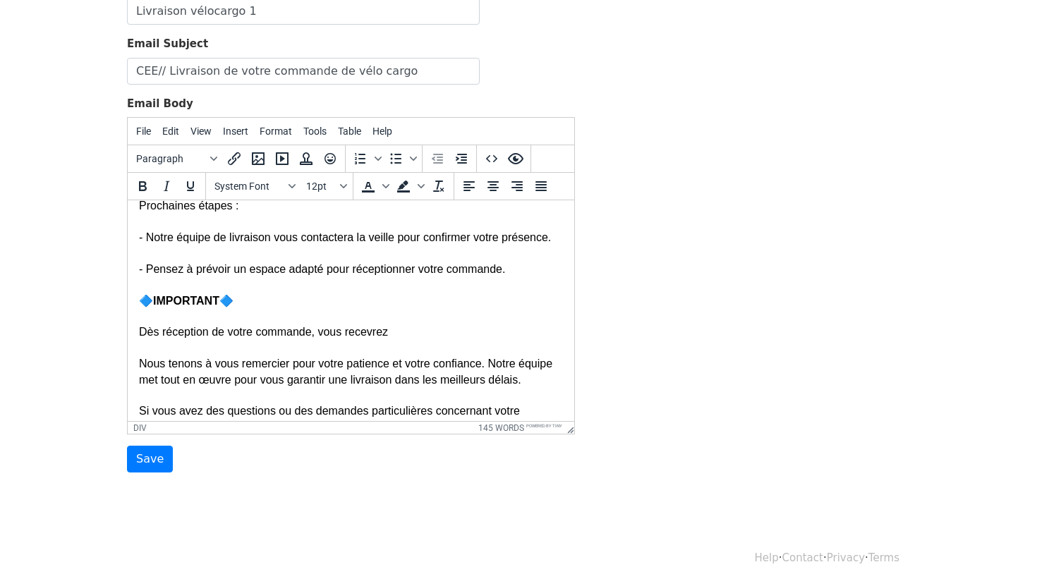
copy body "Bonjour,"
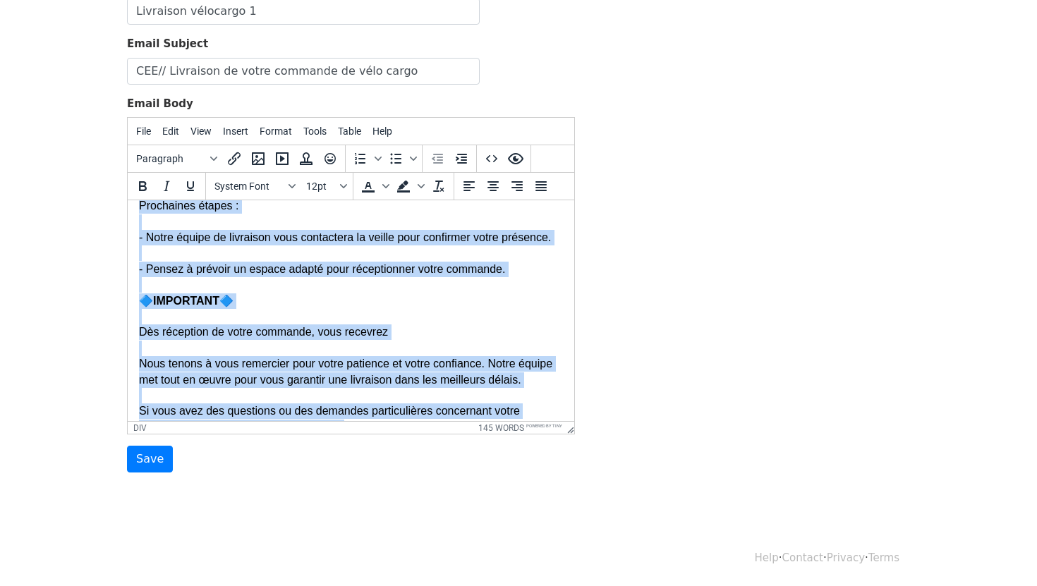
click at [171, 314] on div "Nous avons le plaisir de vous informer que votre commande est maintenant prête …" at bounding box center [351, 145] width 424 height 739
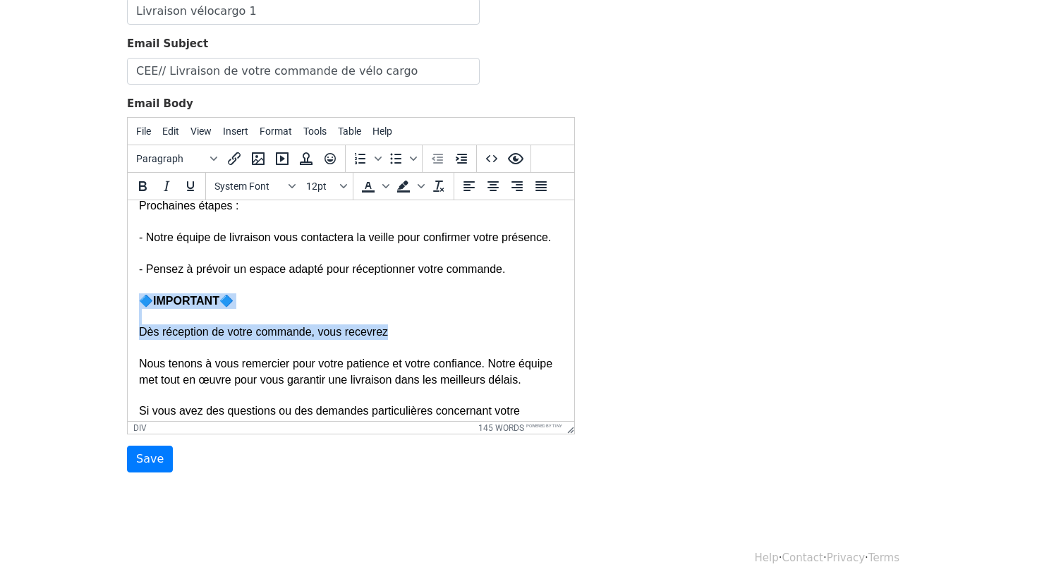
drag, startPoint x: 142, startPoint y: 297, endPoint x: 401, endPoint y: 330, distance: 261.0
click at [401, 330] on div "Nous avons le plaisir de vous informer que votre commande est maintenant prête …" at bounding box center [351, 145] width 424 height 739
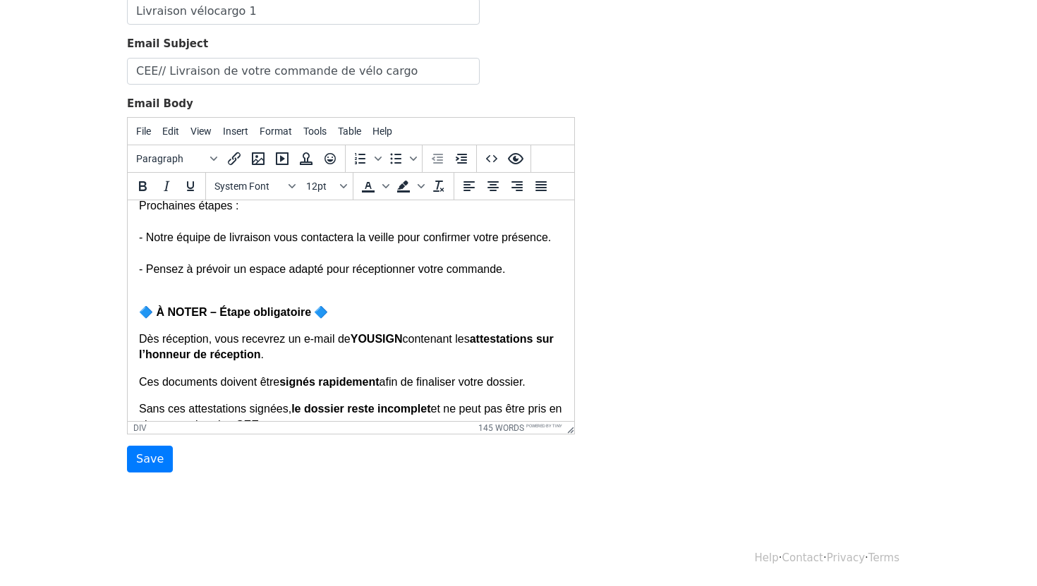
scroll to position [461, 0]
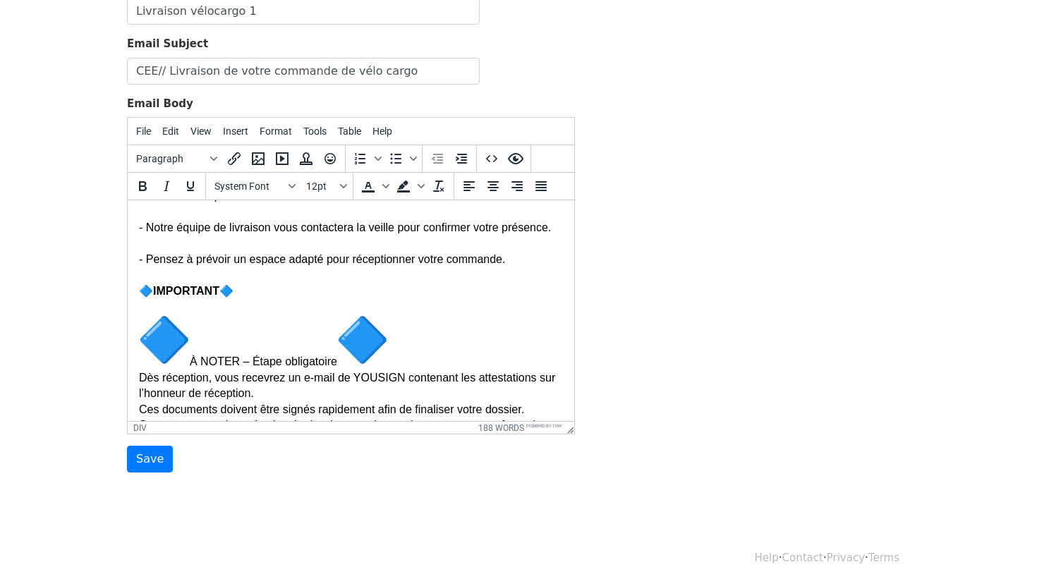
click at [393, 341] on div "Nous avons le plaisir de vous informer que votre commande est maintenant prête …" at bounding box center [351, 194] width 424 height 857
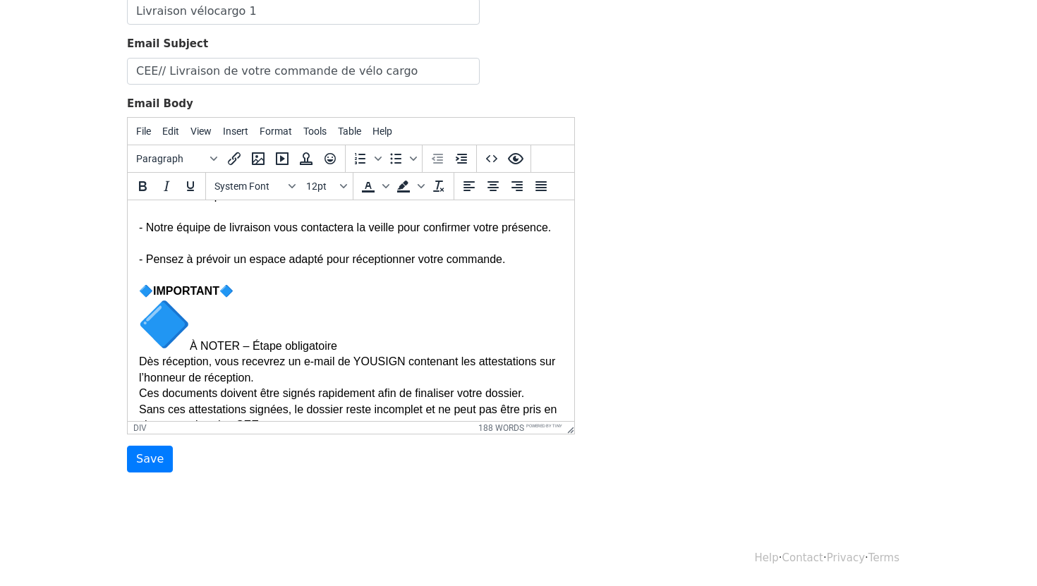
click at [156, 327] on img "🔷" at bounding box center [164, 324] width 51 height 51
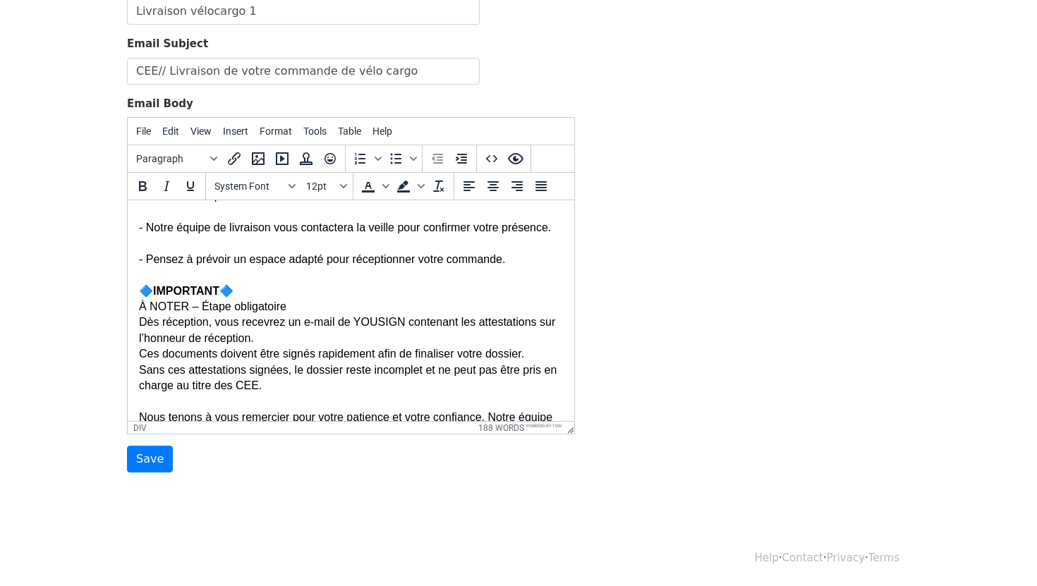
click at [288, 298] on div "Nous avons le plaisir de vous informer que votre commande est maintenant prête …" at bounding box center [351, 166] width 424 height 801
click at [279, 301] on div "Nous avons le plaisir de vous informer que votre commande est maintenant prête …" at bounding box center [351, 166] width 424 height 801
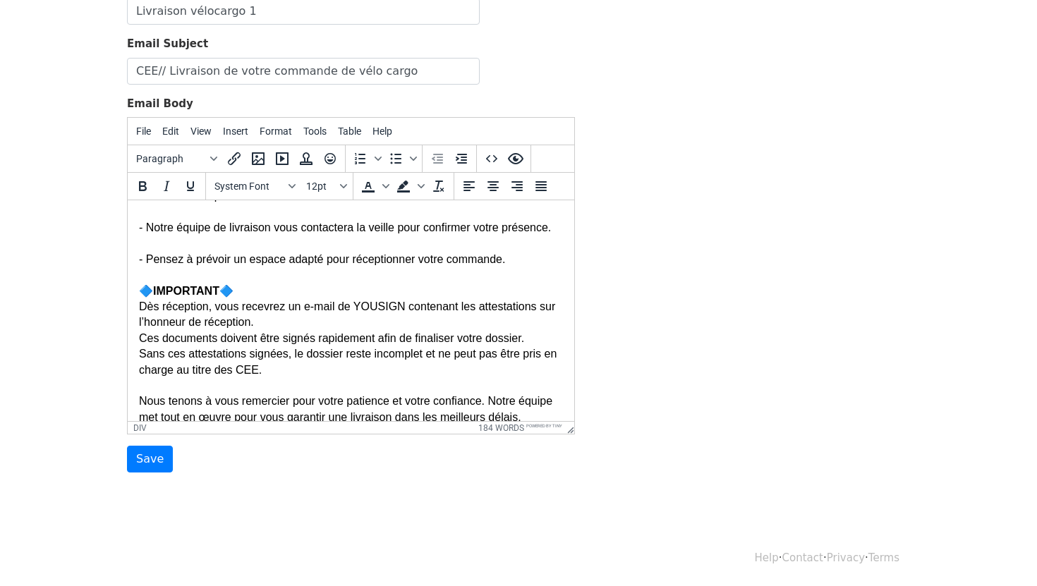
click at [195, 294] on b "IMPORTANT" at bounding box center [186, 291] width 66 height 12
click at [250, 320] on div "Nous avons le plaisir de vous informer que votre commande est maintenant prête …" at bounding box center [351, 159] width 424 height 786
click at [210, 308] on div "Nous avons le plaisir de vous informer que votre commande est maintenant prête …" at bounding box center [351, 159] width 424 height 786
click at [372, 303] on div "Nous avons le plaisir de vous informer que votre commande est maintenant prête …" at bounding box center [351, 159] width 424 height 786
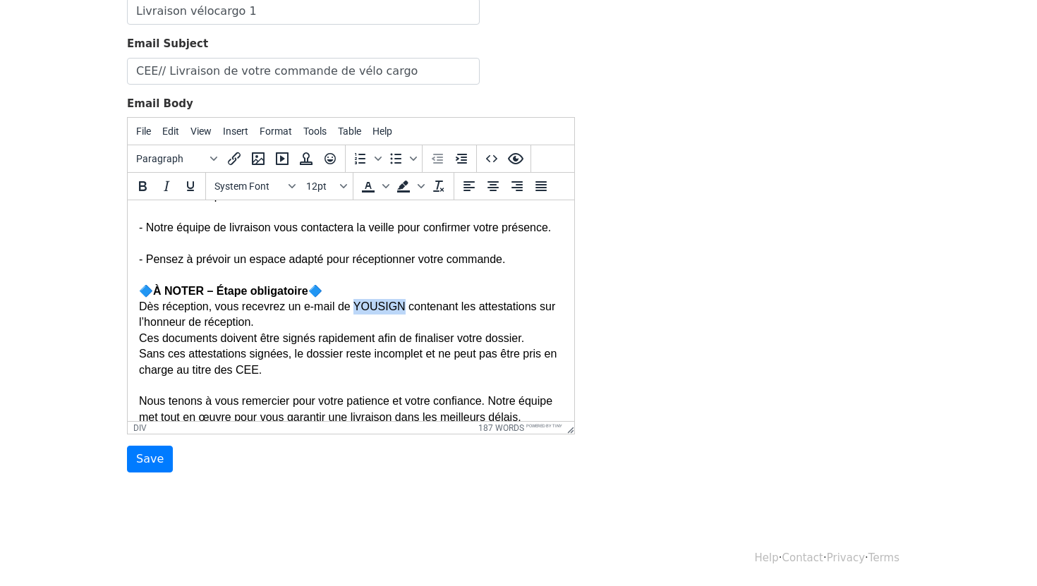
click at [372, 303] on div "Nous avons le plaisir de vous informer que votre commande est maintenant prête …" at bounding box center [351, 159] width 424 height 786
drag, startPoint x: 486, startPoint y: 304, endPoint x: 271, endPoint y: 319, distance: 215.7
click at [271, 319] on div "Nous avons le plaisir de vous informer que votre commande est maintenant prête …" at bounding box center [351, 159] width 424 height 786
click at [273, 351] on div "Sans ces attestations signées, le dossier reste incomplet et ne peut pas être p…" at bounding box center [351, 362] width 424 height 32
click at [262, 339] on div "Nous avons le plaisir de vous informer que votre commande est maintenant prête …" at bounding box center [351, 159] width 424 height 786
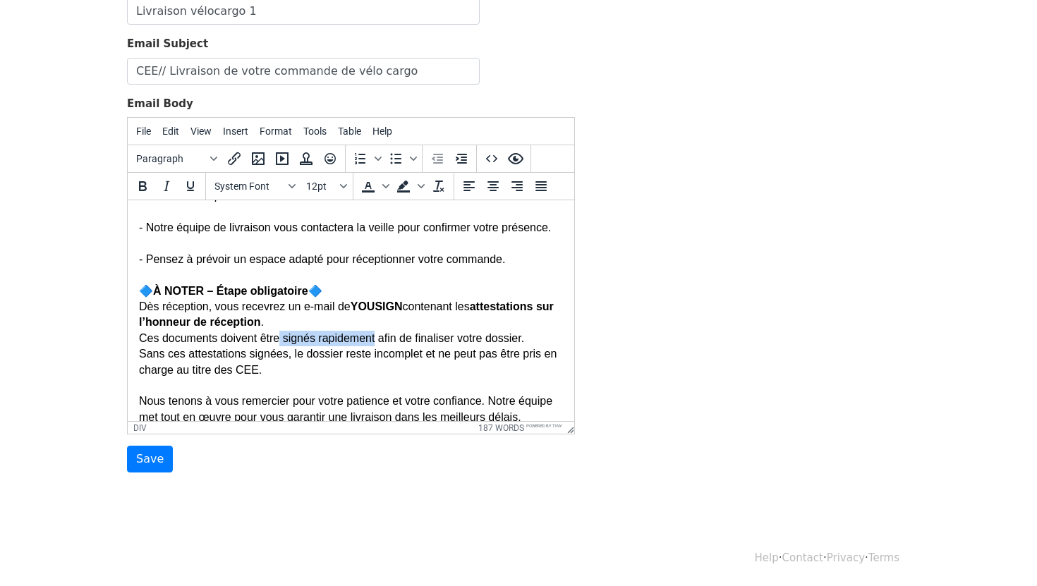
drag, startPoint x: 282, startPoint y: 336, endPoint x: 380, endPoint y: 340, distance: 97.4
click at [380, 340] on div "Nous avons le plaisir de vous informer que votre commande est maintenant prête …" at bounding box center [351, 159] width 424 height 786
click at [429, 345] on div "Nous avons le plaisir de vous informer que votre commande est maintenant prête …" at bounding box center [351, 159] width 424 height 786
drag, startPoint x: 348, startPoint y: 357, endPoint x: 428, endPoint y: 358, distance: 80.4
click at [428, 358] on div "Sans ces attestations signées, le dossier reste incomplet et ne peut pas être p…" at bounding box center [351, 362] width 424 height 32
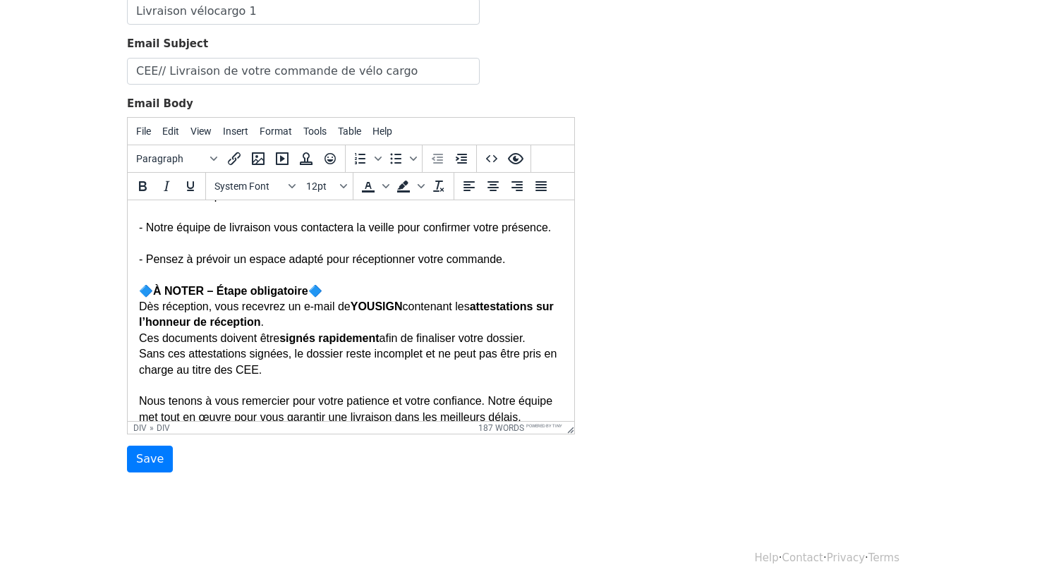
click at [411, 375] on div "Sans ces attestations signées, le dossier reste incomplet et ne peut pas être p…" at bounding box center [351, 362] width 424 height 32
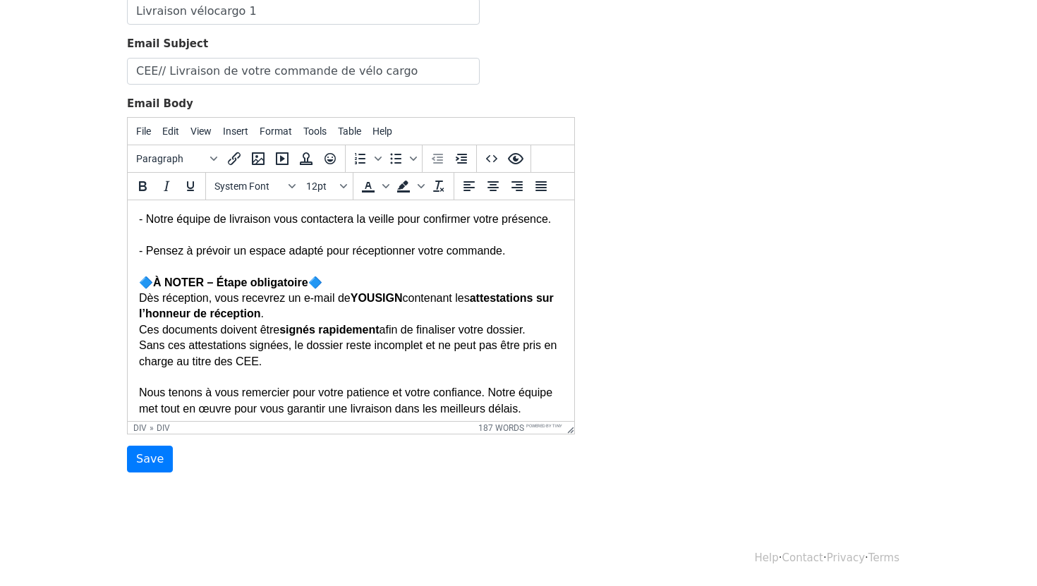
scroll to position [602, 0]
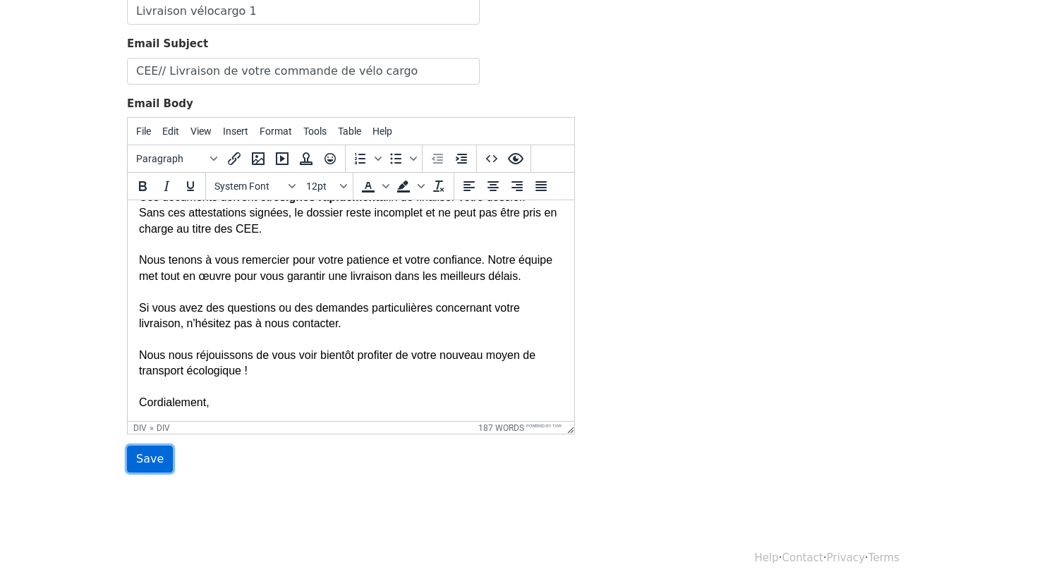
click at [152, 451] on input "Save" at bounding box center [150, 459] width 46 height 27
